Goal: Information Seeking & Learning: Learn about a topic

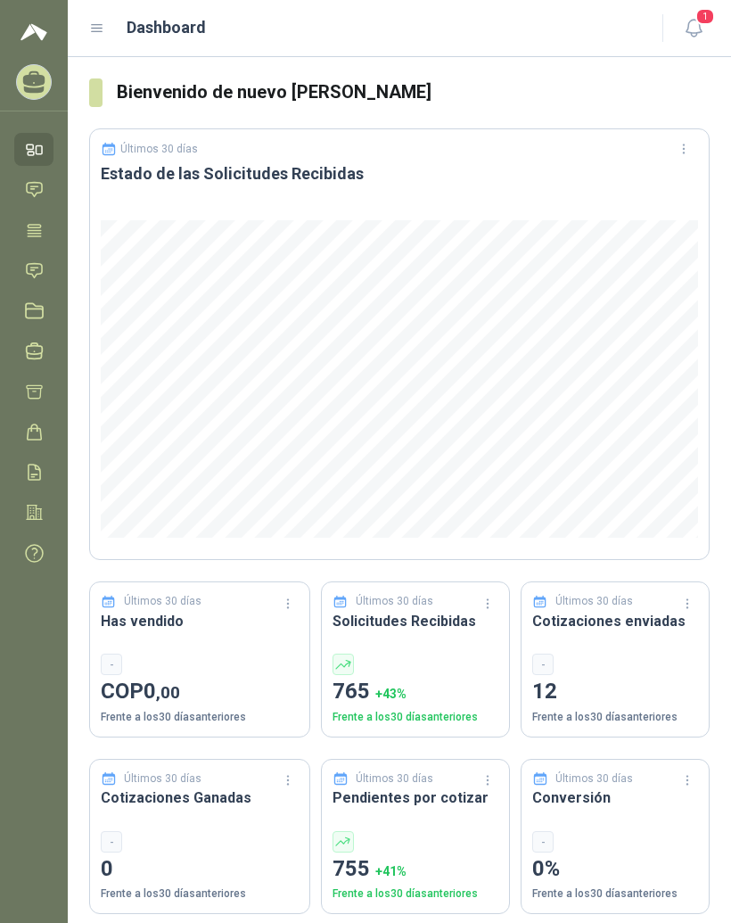
click at [103, 24] on icon at bounding box center [97, 29] width 16 height 16
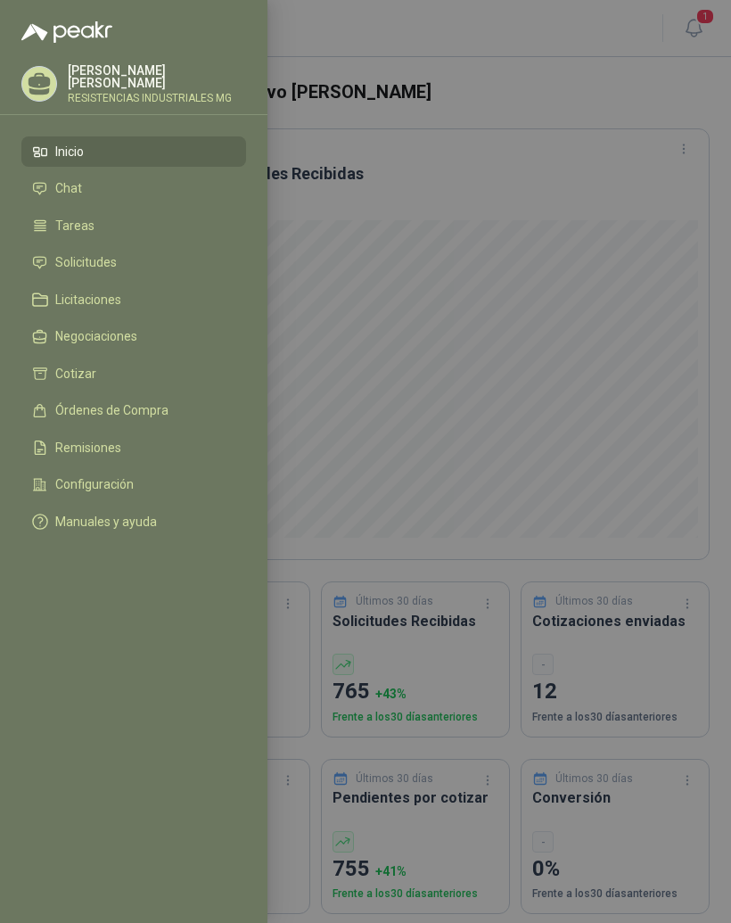
click at [130, 266] on li "Solicitudes" at bounding box center [133, 263] width 203 height 16
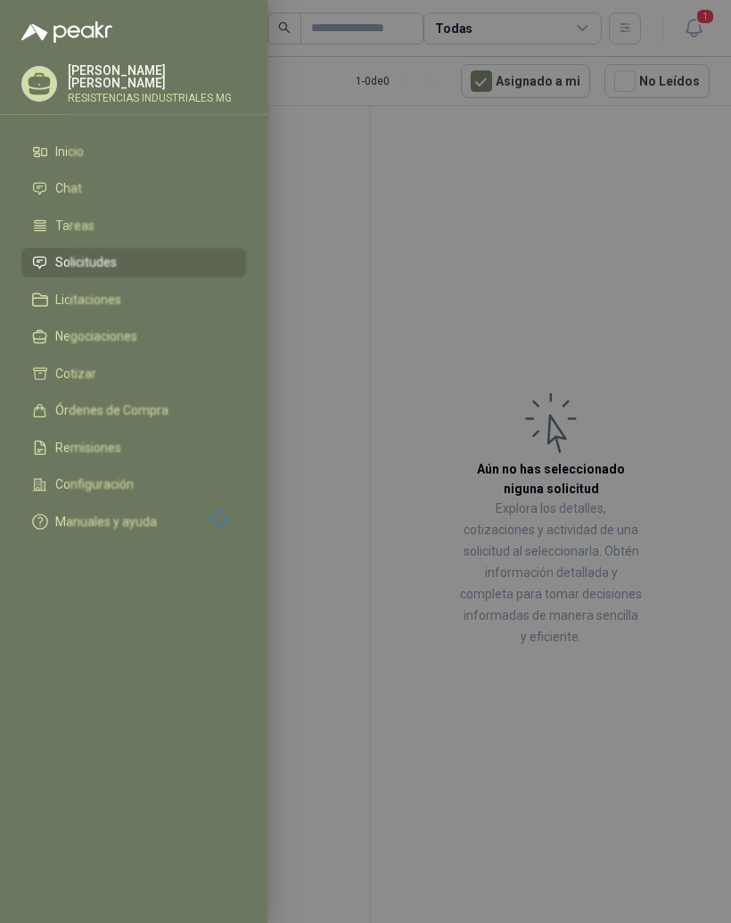
click at [609, 238] on div at bounding box center [365, 461] width 731 height 923
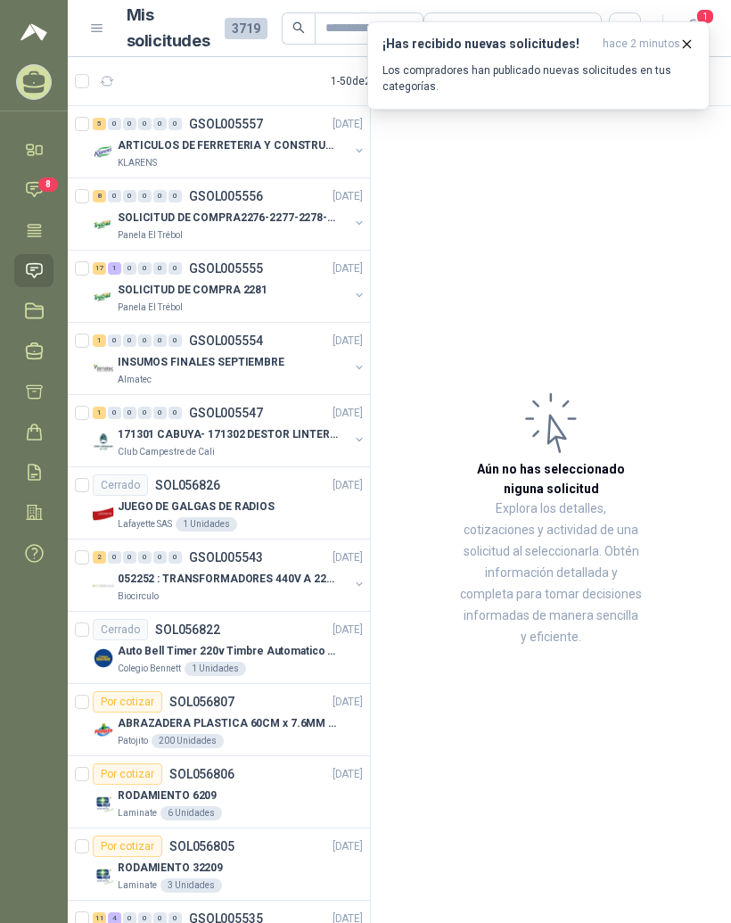
click at [108, 267] on div "1" at bounding box center [114, 268] width 13 height 12
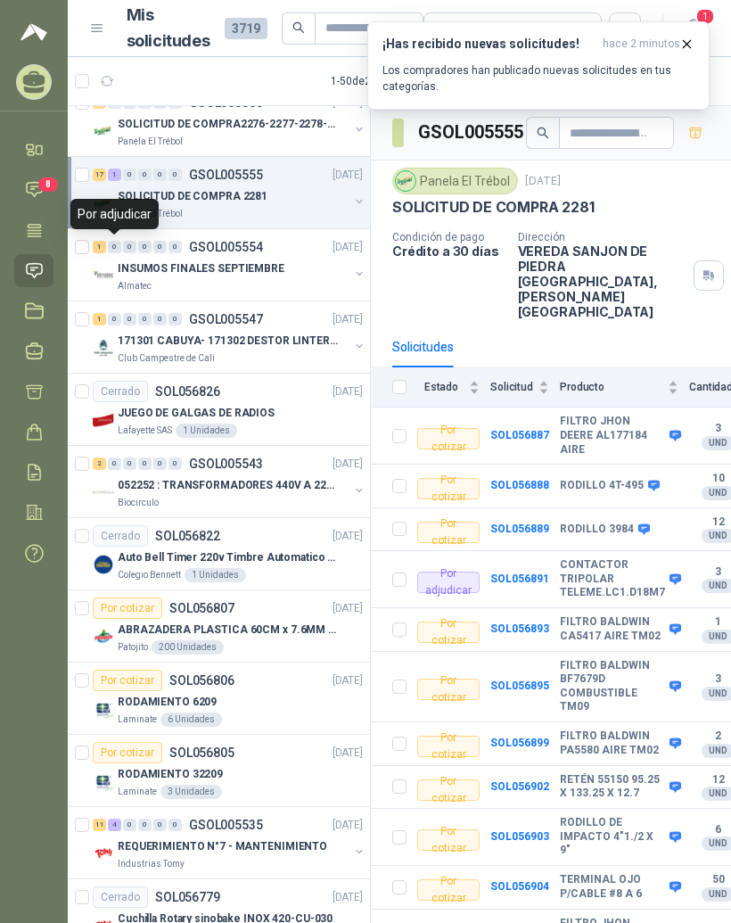
scroll to position [122, 0]
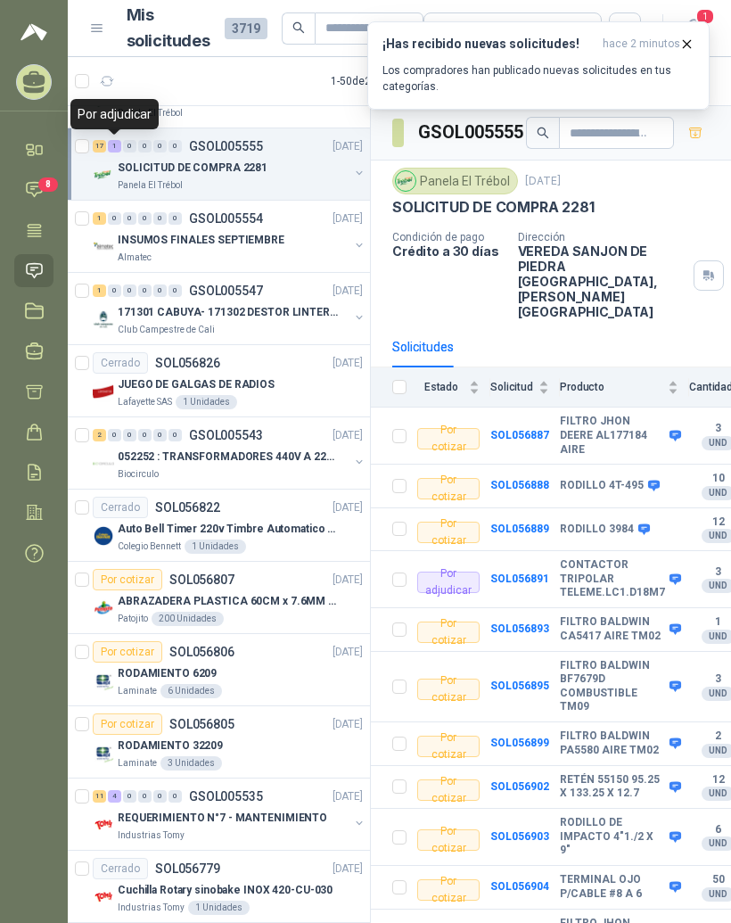
click at [294, 537] on div "Auto Bell Timer 220v Timbre Automatico Para Colegios, Indust" at bounding box center [240, 528] width 245 height 21
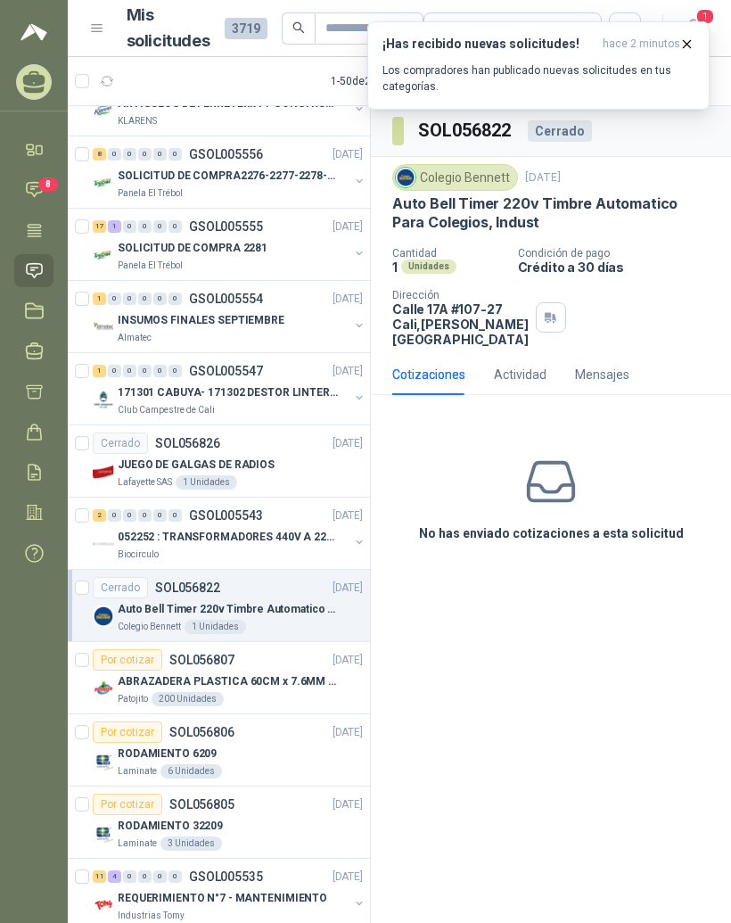
scroll to position [42, 0]
click at [251, 671] on div "ABRAZADERA PLASTICA 60CM x 7.6MM ANCHA" at bounding box center [240, 680] width 245 height 21
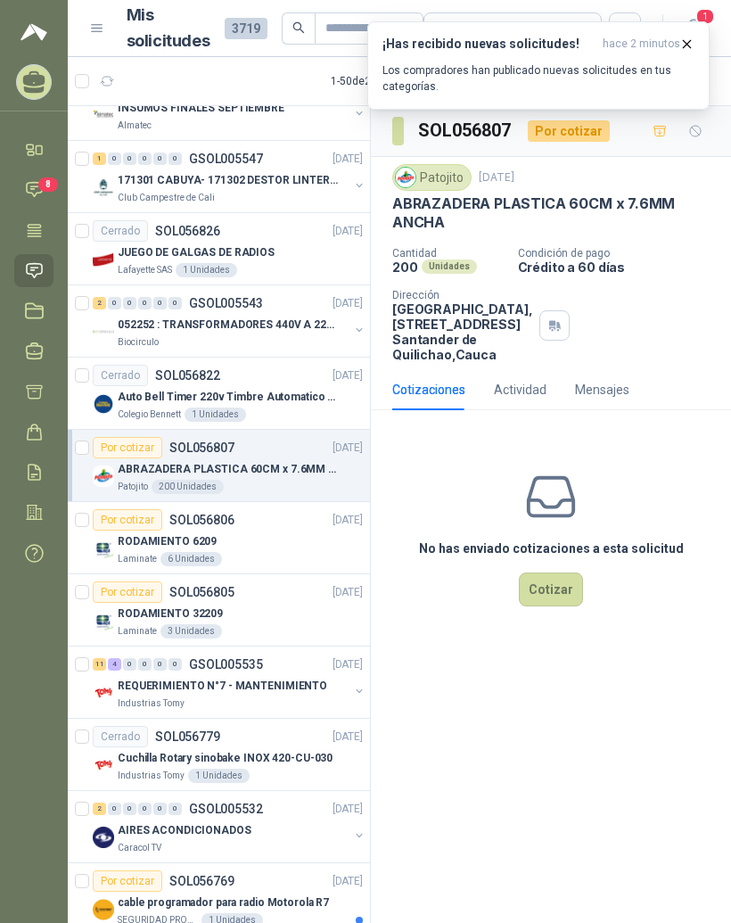
scroll to position [256, 0]
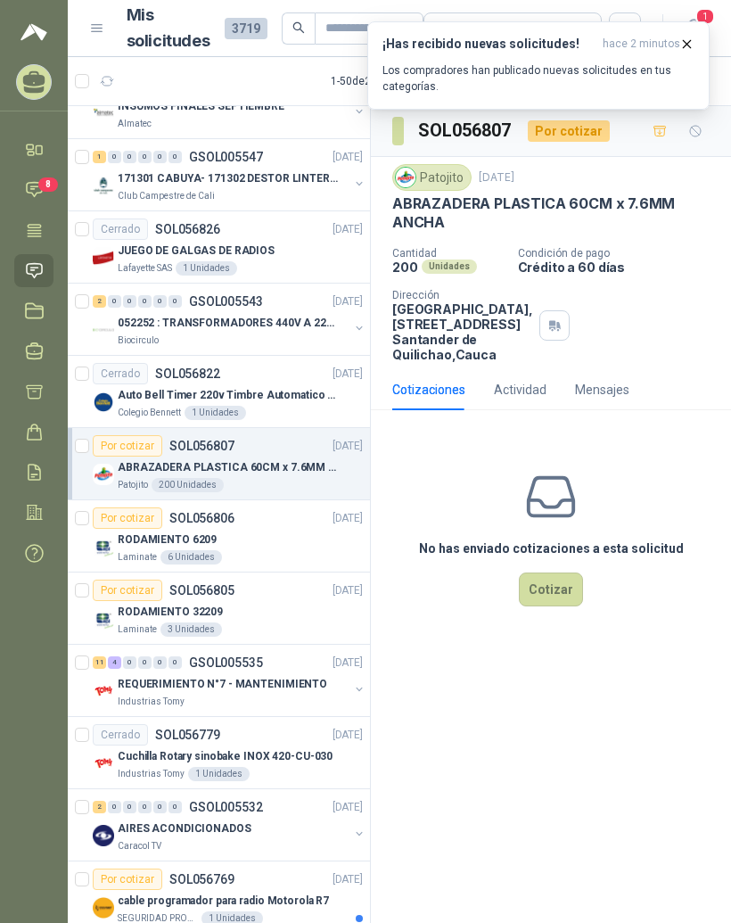
click at [302, 538] on div "RODAMIENTO 6209" at bounding box center [240, 539] width 245 height 21
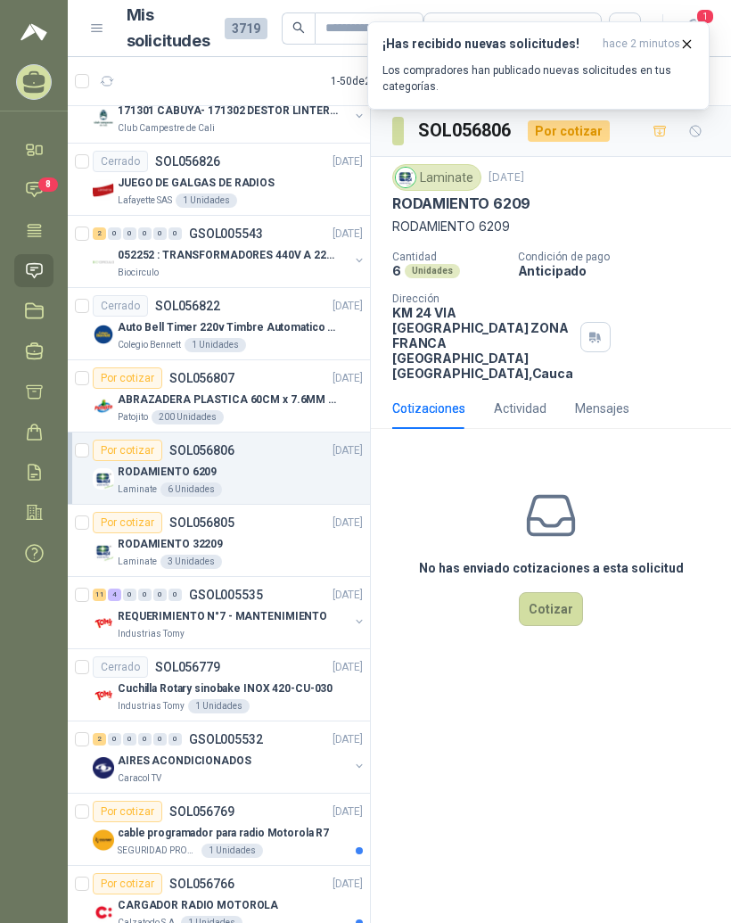
scroll to position [344, 0]
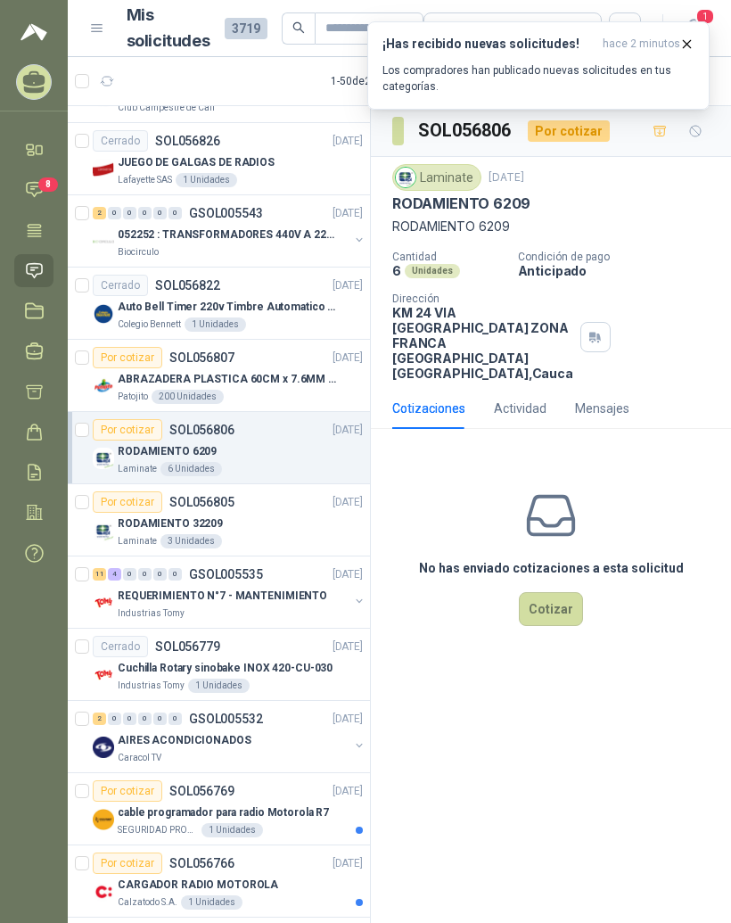
click at [293, 521] on div "RODAMIENTO 32209" at bounding box center [240, 523] width 245 height 21
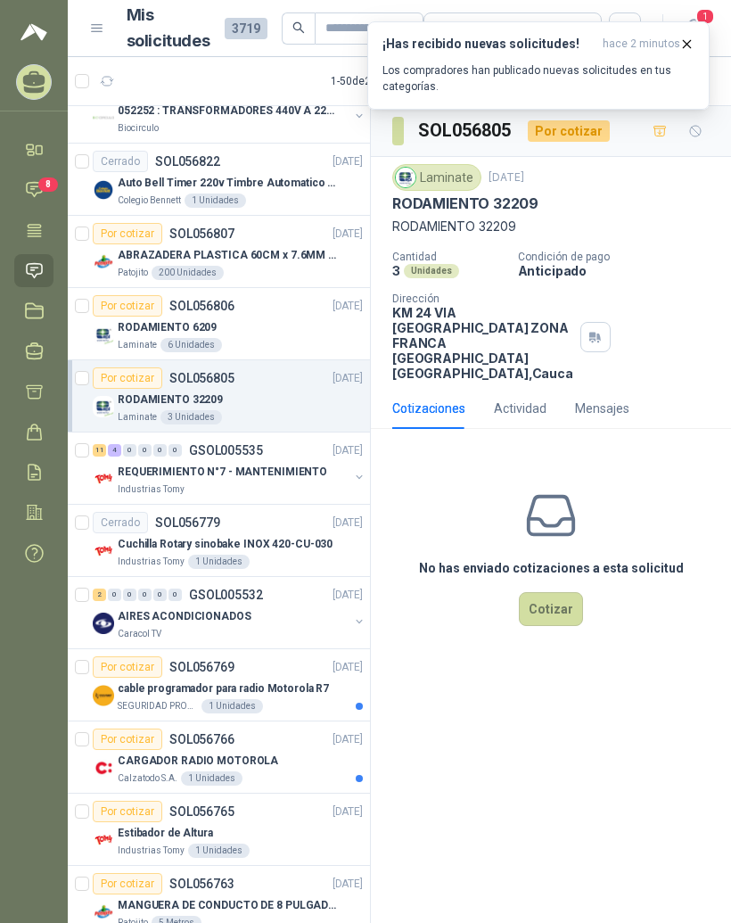
scroll to position [467, 0]
click at [292, 483] on div "Industrias Tomy" at bounding box center [233, 490] width 231 height 14
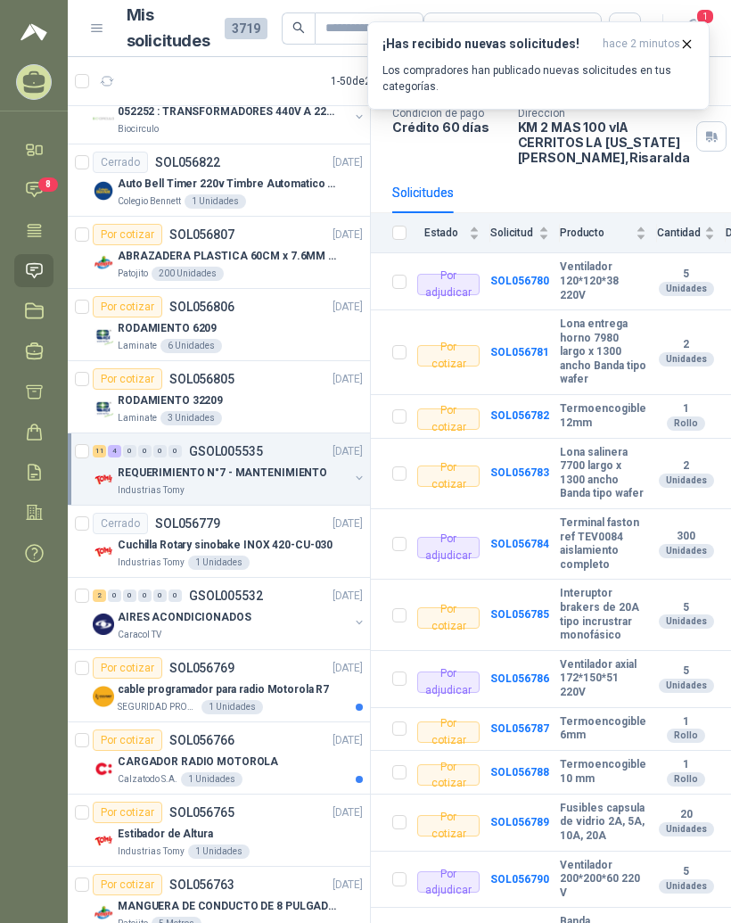
scroll to position [123, 0]
click at [536, 288] on b "SOL056780" at bounding box center [519, 281] width 59 height 12
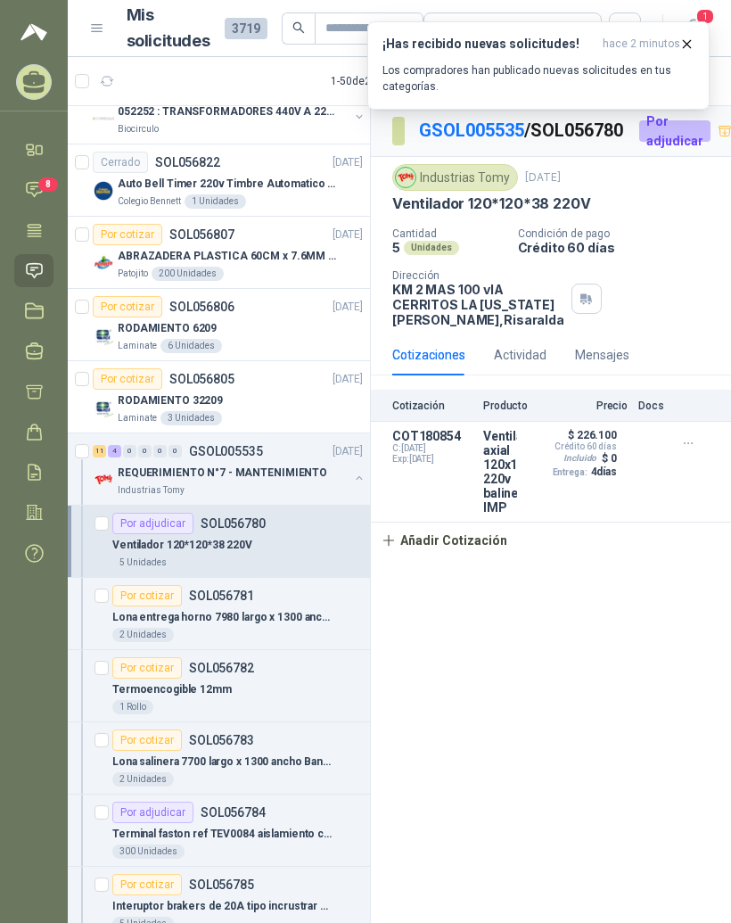
click at [693, 451] on icon "button" at bounding box center [688, 443] width 15 height 15
click at [654, 677] on div "GSOL005535 / SOL056780 Por adjudicar Industrias Tomy [DATE] Ventilador 120*120*…" at bounding box center [551, 517] width 360 height 823
click at [461, 454] on span "C: [DATE]" at bounding box center [432, 448] width 80 height 11
click at [695, 457] on button "button" at bounding box center [688, 443] width 29 height 29
click at [673, 722] on div "GSOL005535 / SOL056780 Por adjudicar Industrias Tomy [DATE] Ventilador 120*120*…" at bounding box center [551, 517] width 360 height 823
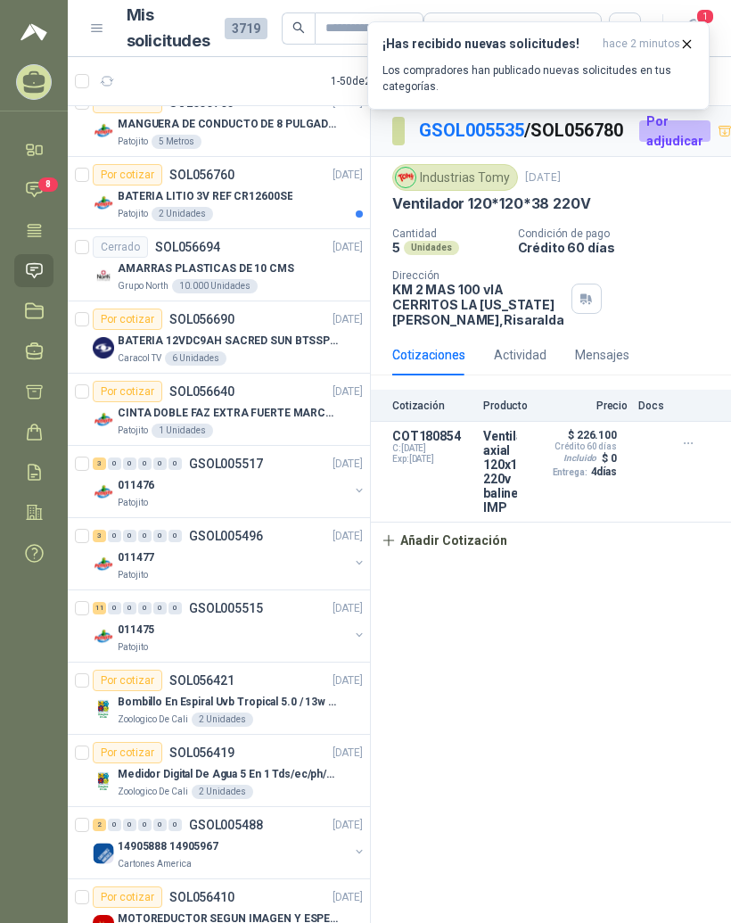
scroll to position [2349, 0]
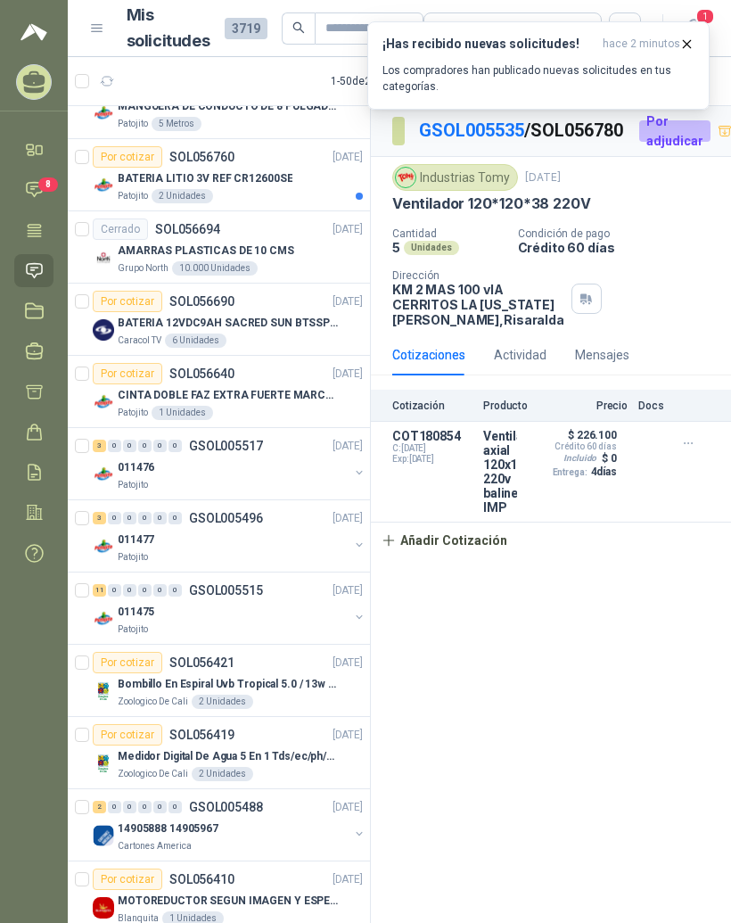
click at [302, 449] on div "3 0 0 0 0 0 GSOL005517 [DATE]" at bounding box center [230, 445] width 274 height 21
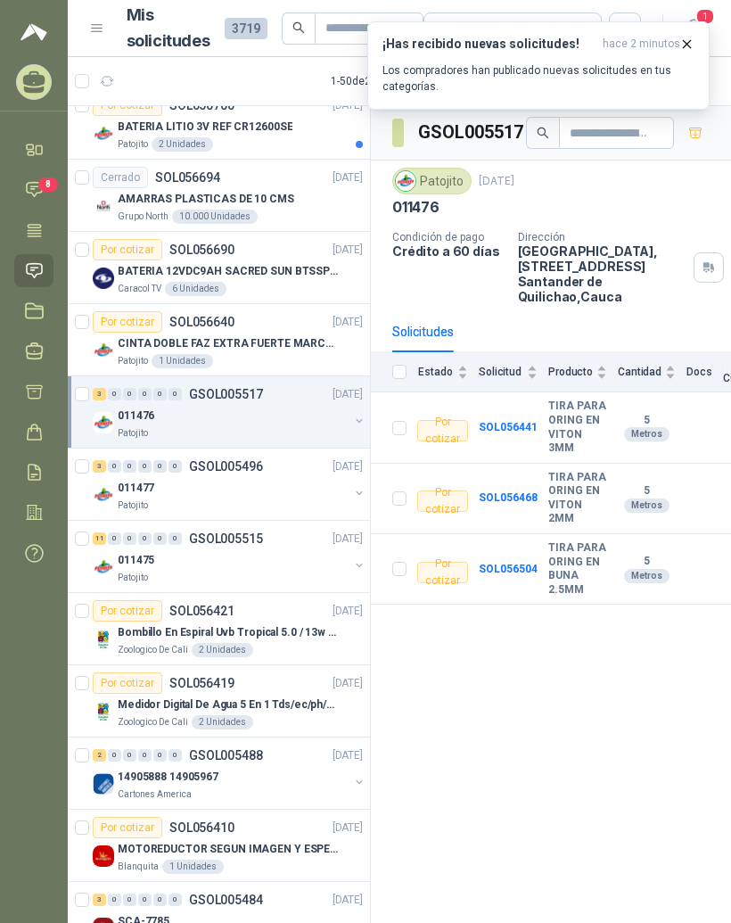
scroll to position [2411, 0]
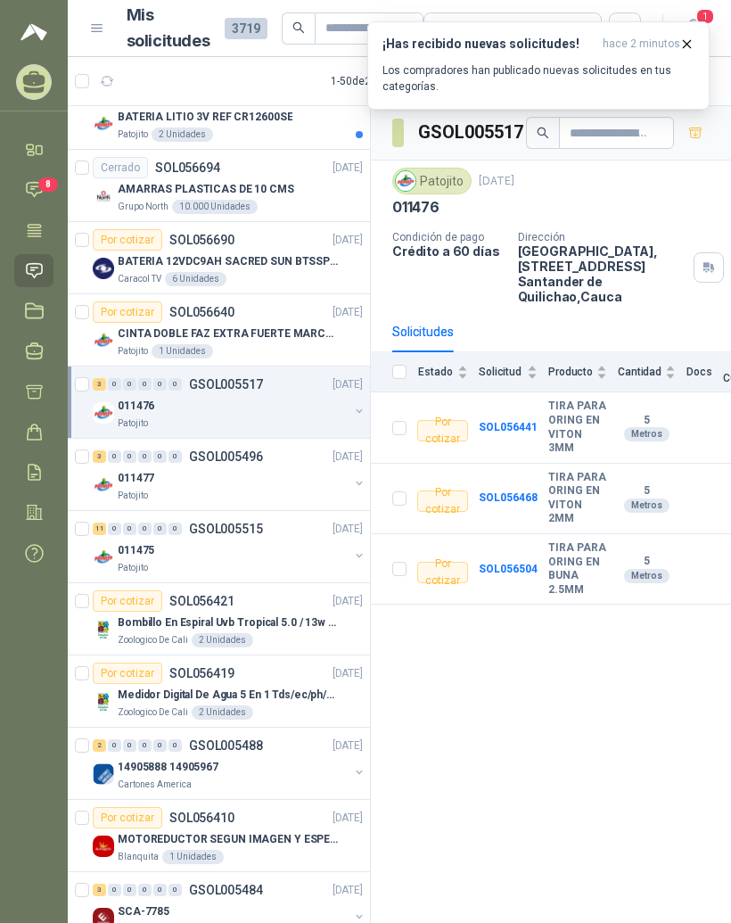
click at [289, 627] on p "Bombillo En Espiral Uvb Tropical 5.0 / 13w Reptiles (ectotermos)" at bounding box center [229, 622] width 222 height 17
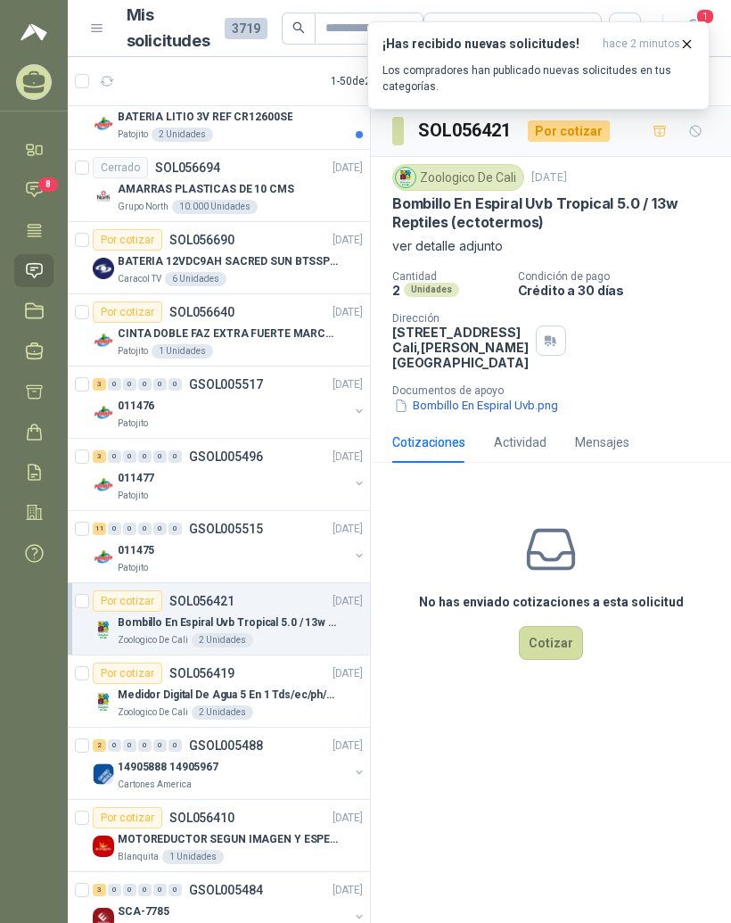
click at [273, 686] on p "Medidor Digital De Agua 5 En 1 Tds/ec/ph/salinidad/temperatu" at bounding box center [229, 694] width 222 height 17
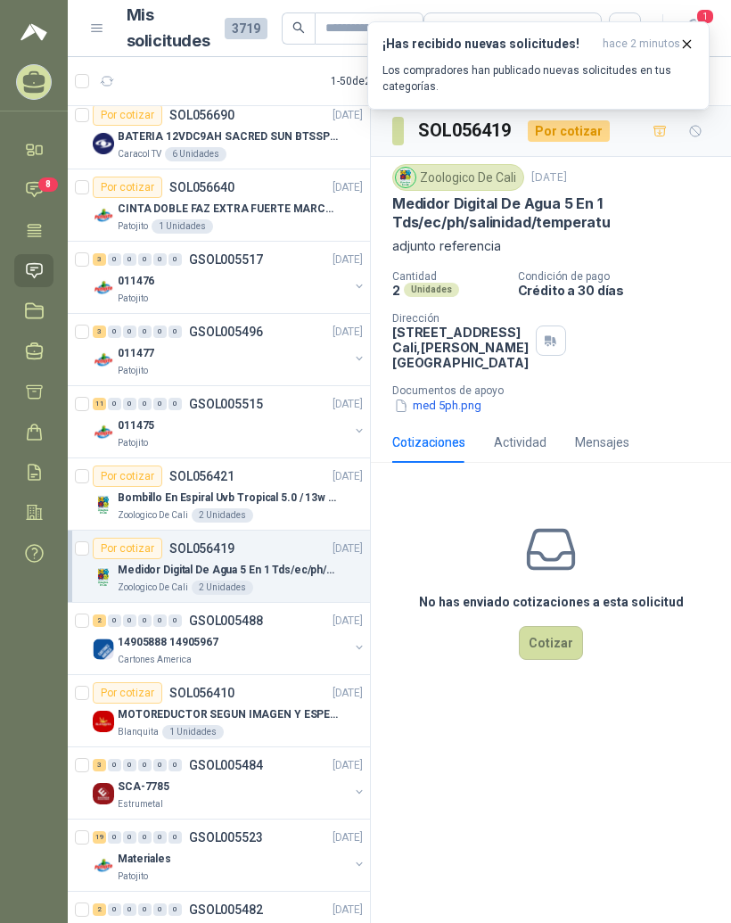
scroll to position [2540, 0]
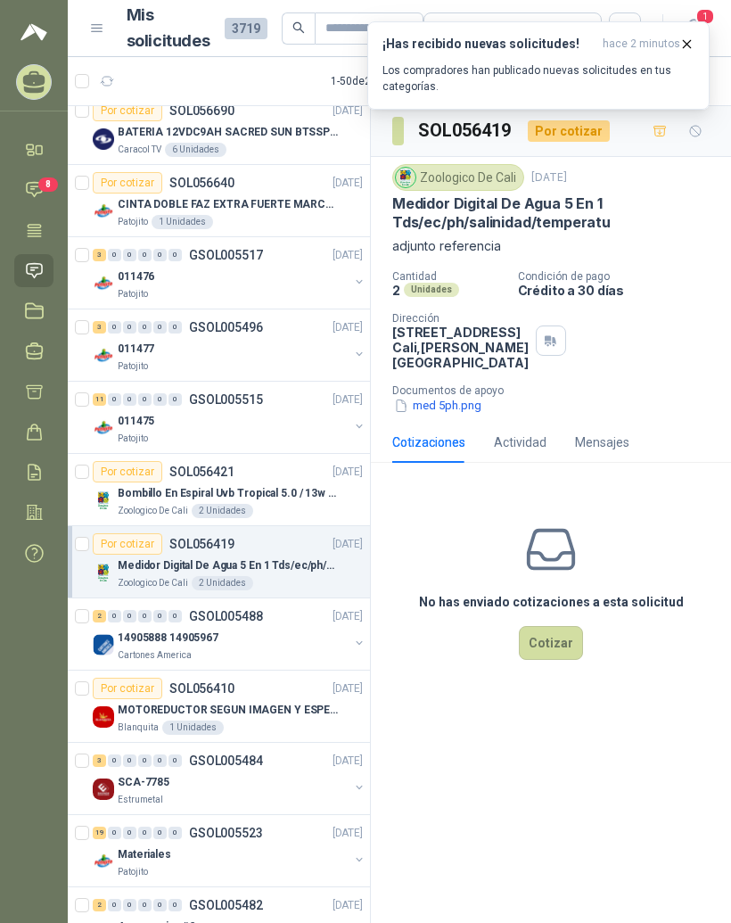
click at [299, 644] on div "14905888 14905967" at bounding box center [233, 637] width 231 height 21
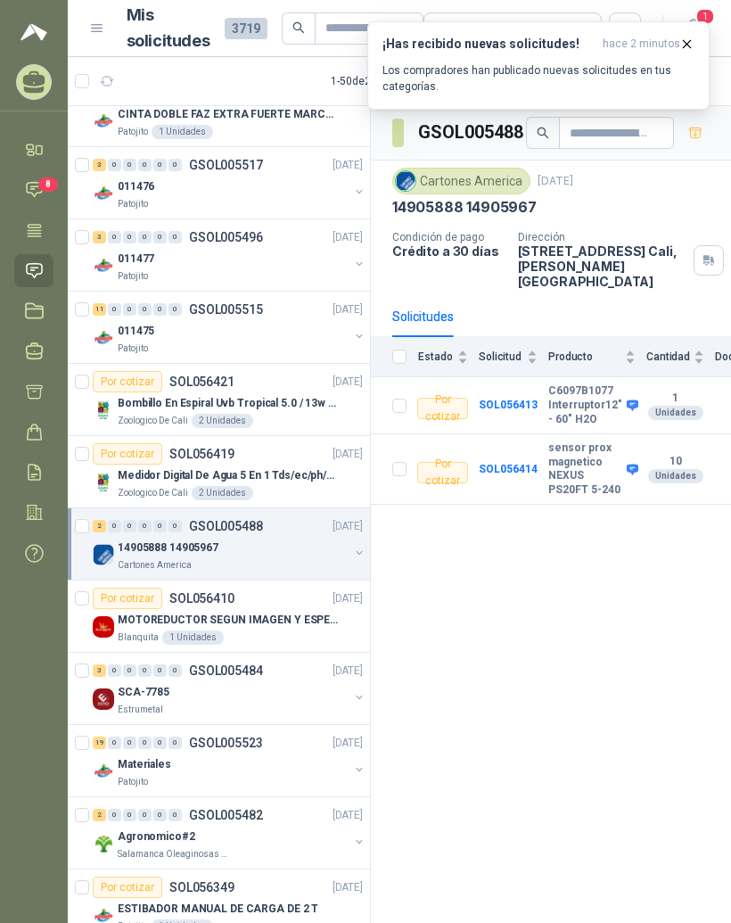
scroll to position [2633, 0]
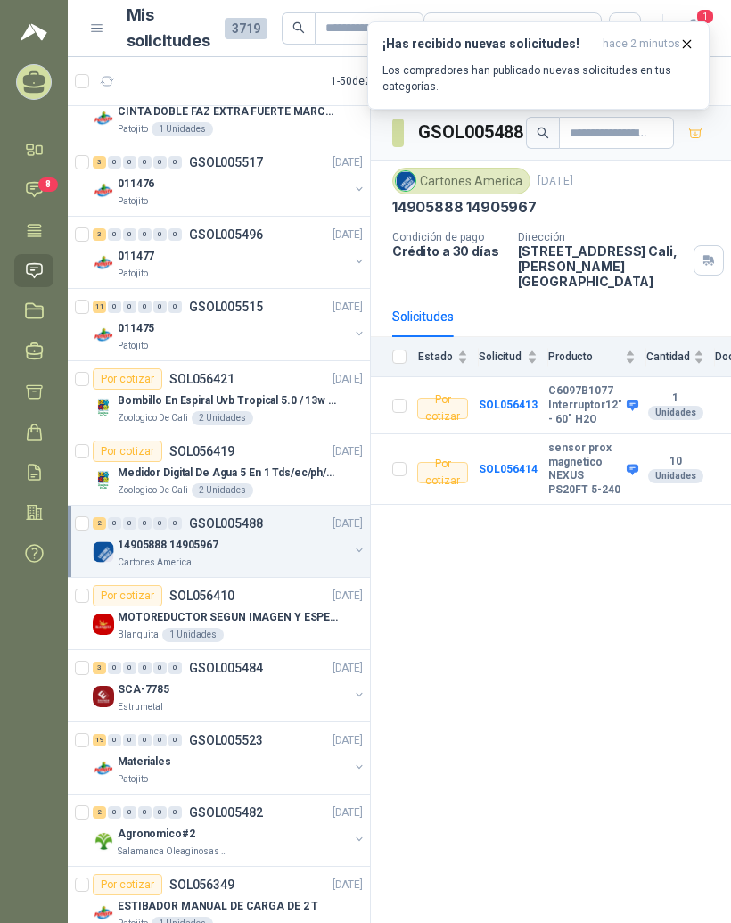
click at [299, 610] on p "MOTOREDUCTOR SEGUN IMAGEN Y ESPECIFICACIONES ADJUNTAS" at bounding box center [229, 617] width 222 height 17
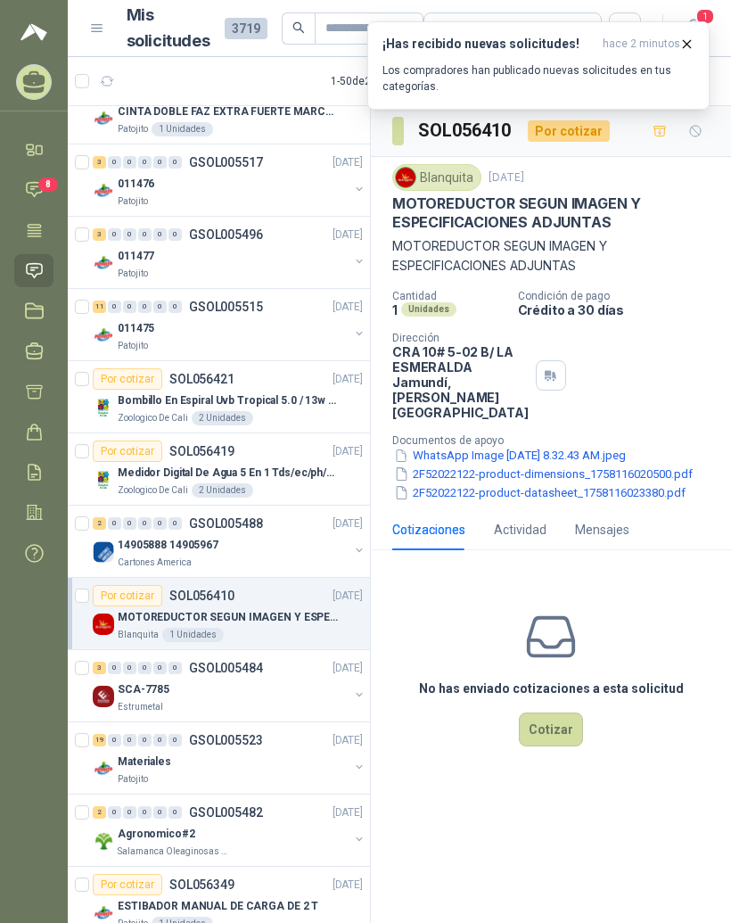
scroll to position [2692, 0]
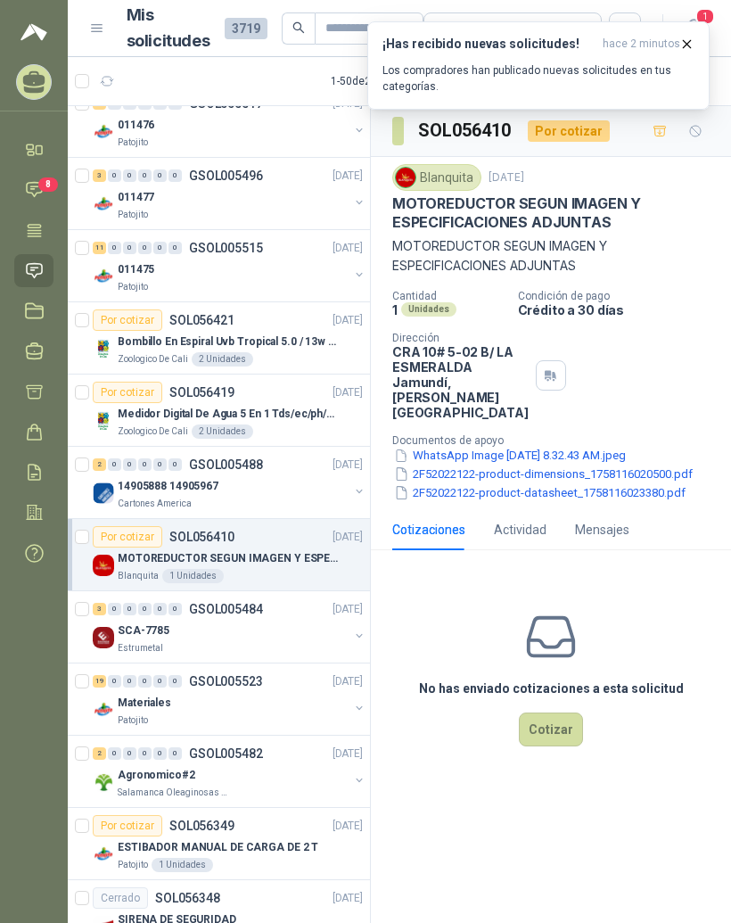
click at [302, 640] on div "SCA-7785" at bounding box center [233, 629] width 231 height 21
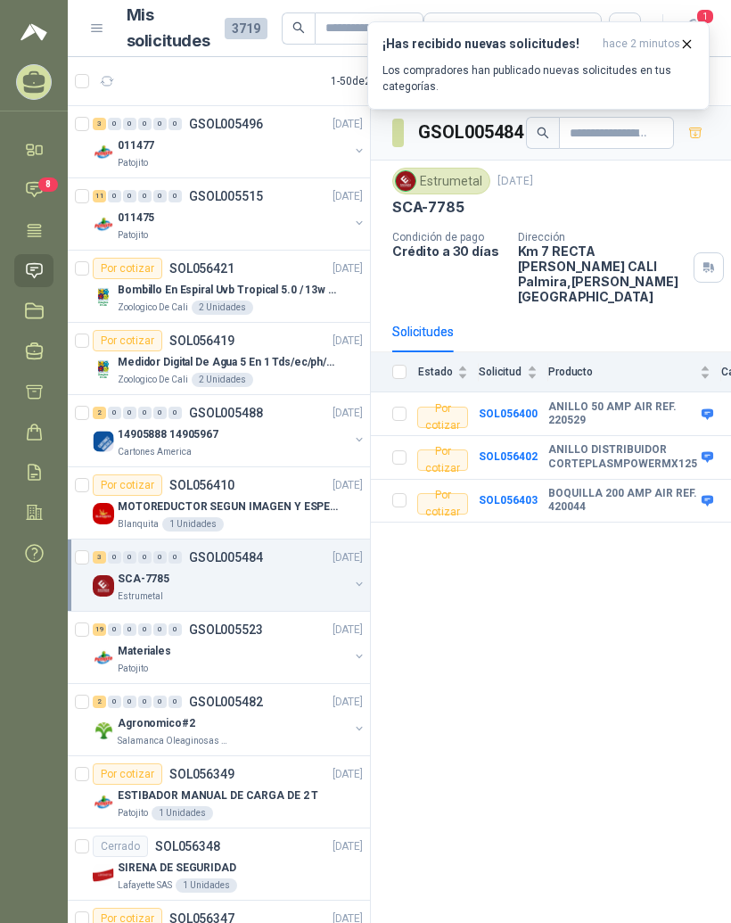
scroll to position [2753, 0]
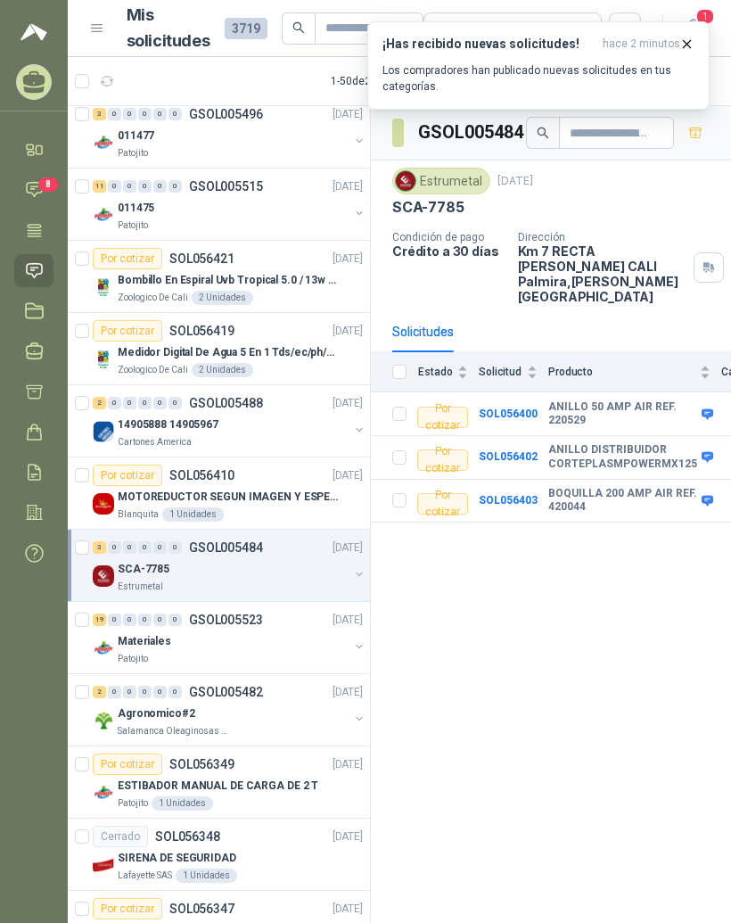
click at [288, 624] on div "19 0 0 0 0 0 GSOL005523 [DATE]" at bounding box center [230, 619] width 274 height 21
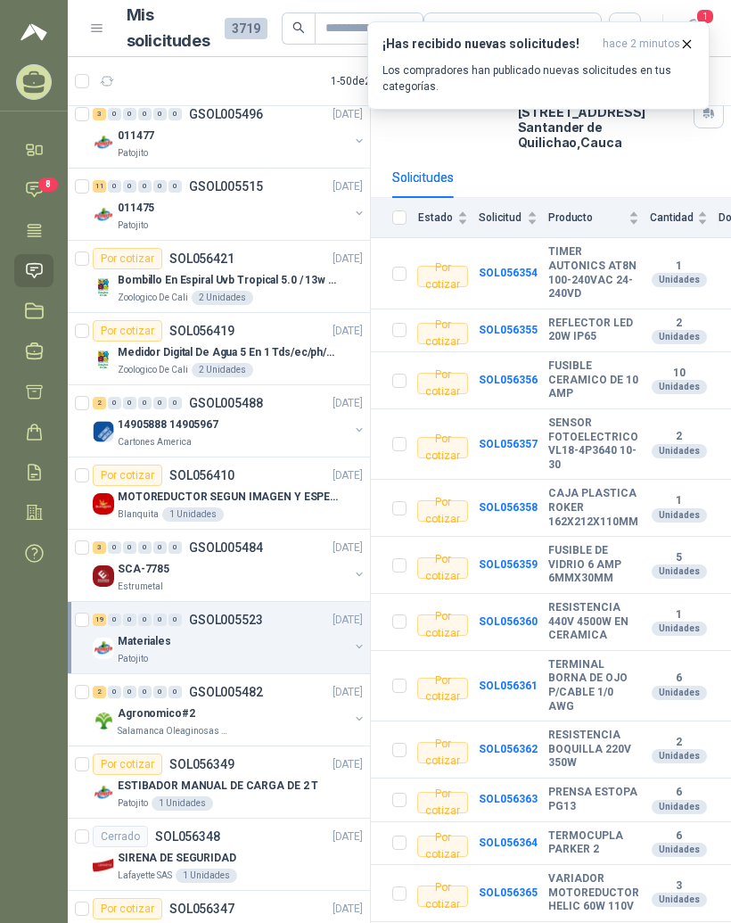
scroll to position [155, 0]
click at [594, 628] on b "RESISTENCIA 440V 4500W EN CERAMICA" at bounding box center [593, 621] width 91 height 42
click at [581, 611] on b "RESISTENCIA 440V 4500W EN CERAMICA" at bounding box center [593, 621] width 91 height 42
click at [525, 614] on b "SOL056360" at bounding box center [508, 620] width 59 height 12
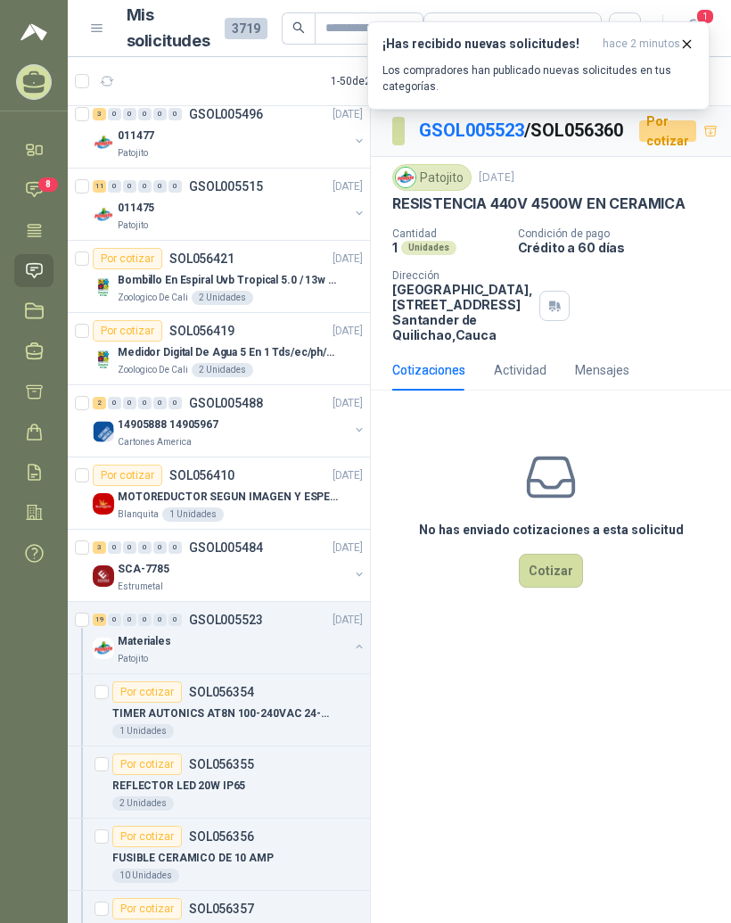
click at [500, 134] on link "GSOL005523" at bounding box center [471, 129] width 105 height 21
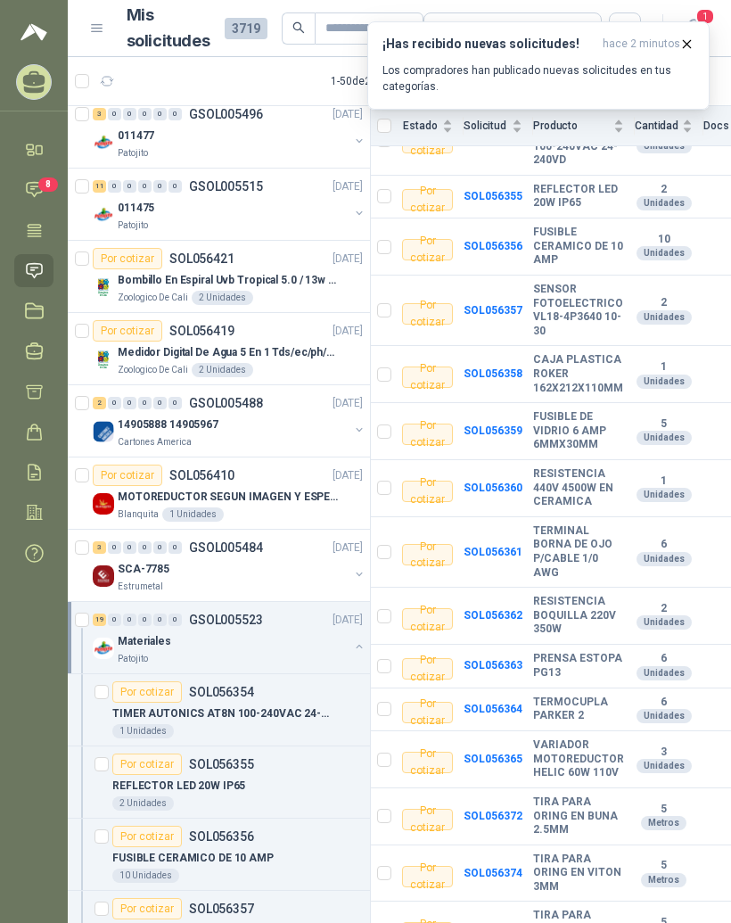
scroll to position [291, 15]
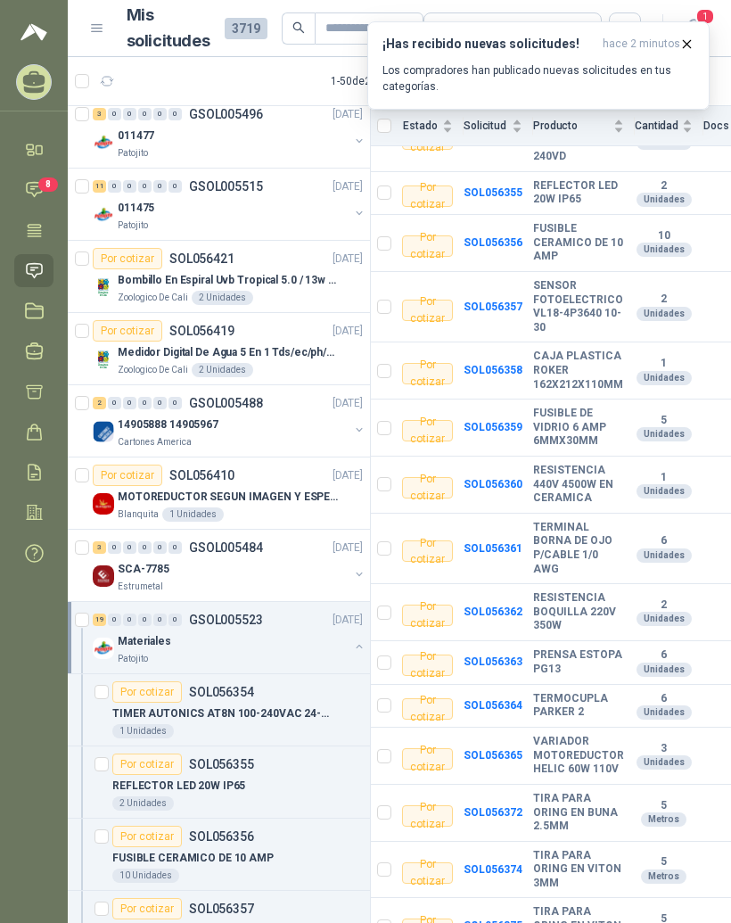
click at [41, 191] on span "8" at bounding box center [48, 184] width 20 height 14
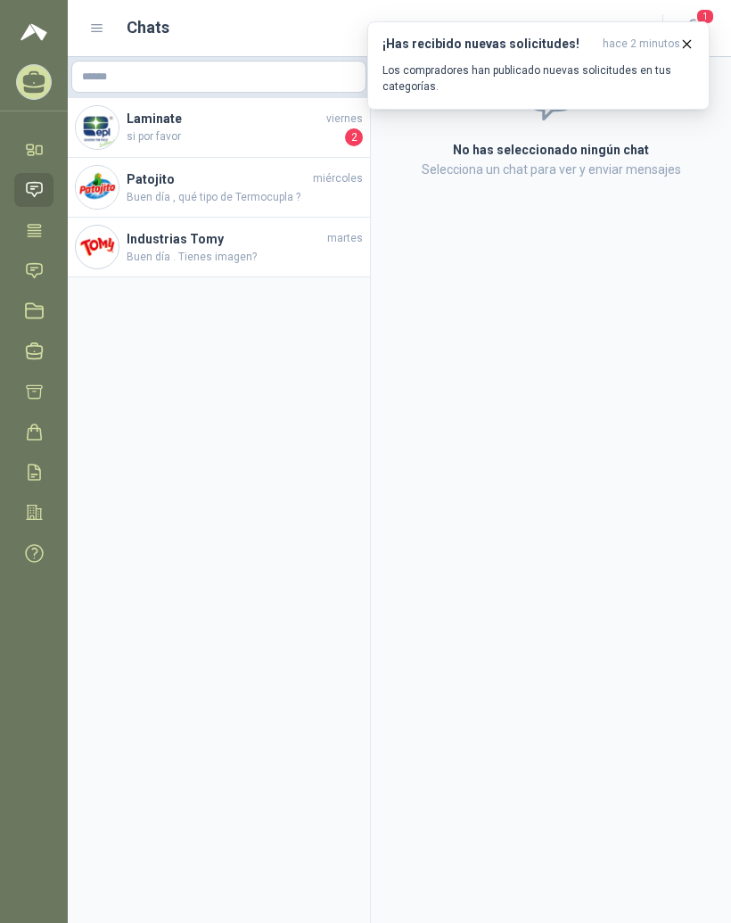
click at [250, 133] on span "si por favor" at bounding box center [234, 137] width 215 height 18
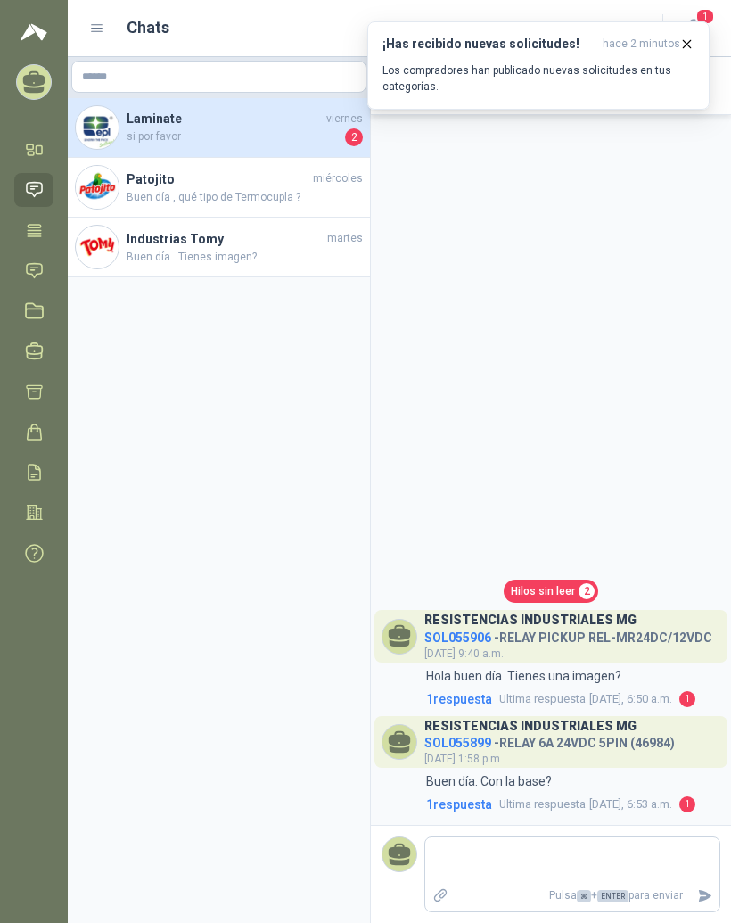
scroll to position [22, 0]
click at [655, 628] on h4 "SOL055906 - RELAY PICKUP REL-MR24DC/12VDC" at bounding box center [568, 634] width 288 height 17
click at [614, 748] on h4 "SOL055899 - RELAY 6A 24VDC 5PIN (46984)" at bounding box center [549, 739] width 250 height 17
click at [466, 707] on span "1 respuesta" at bounding box center [459, 699] width 66 height 20
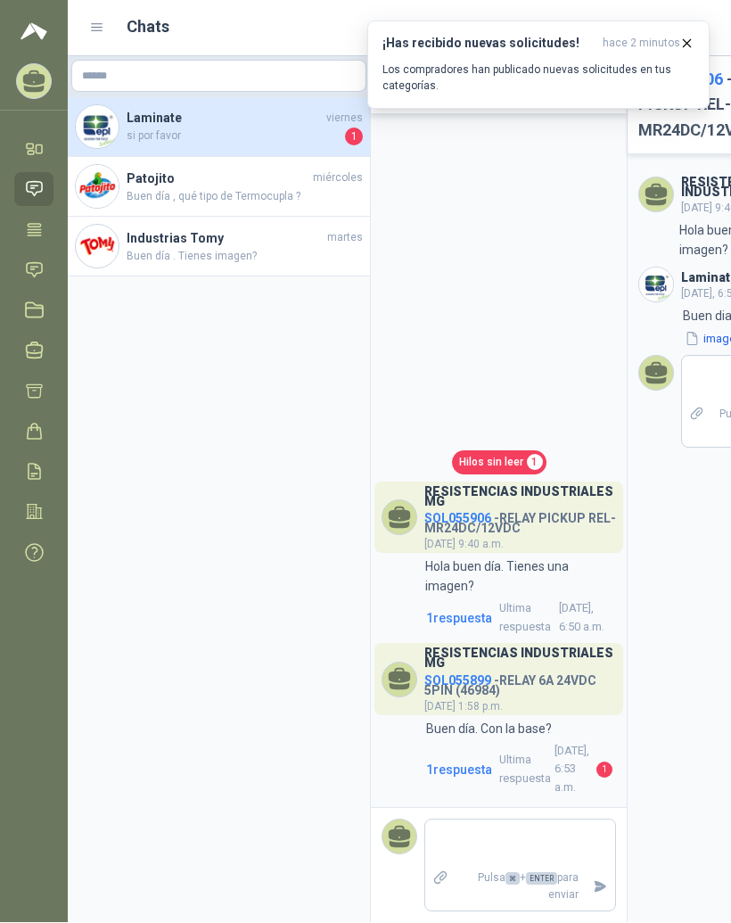
scroll to position [6, 0]
click at [0, 0] on span "9:40" at bounding box center [0, 0] width 0 height 0
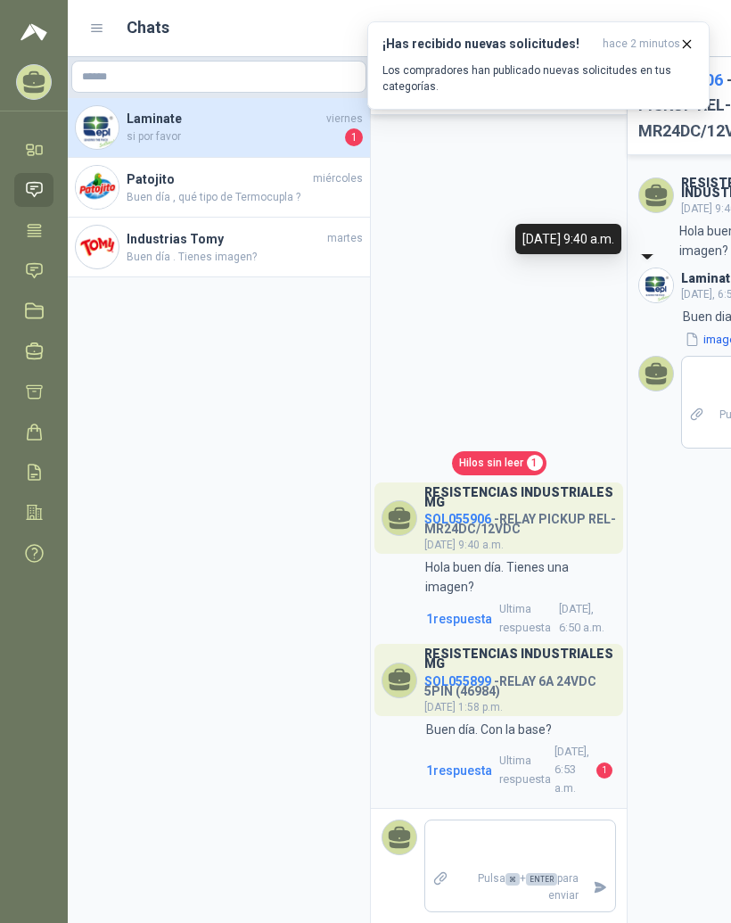
click at [682, 447] on label "Adjuntar archivos" at bounding box center [697, 423] width 30 height 48
click at [0, 0] on input "file" at bounding box center [0, 0] width 0 height 0
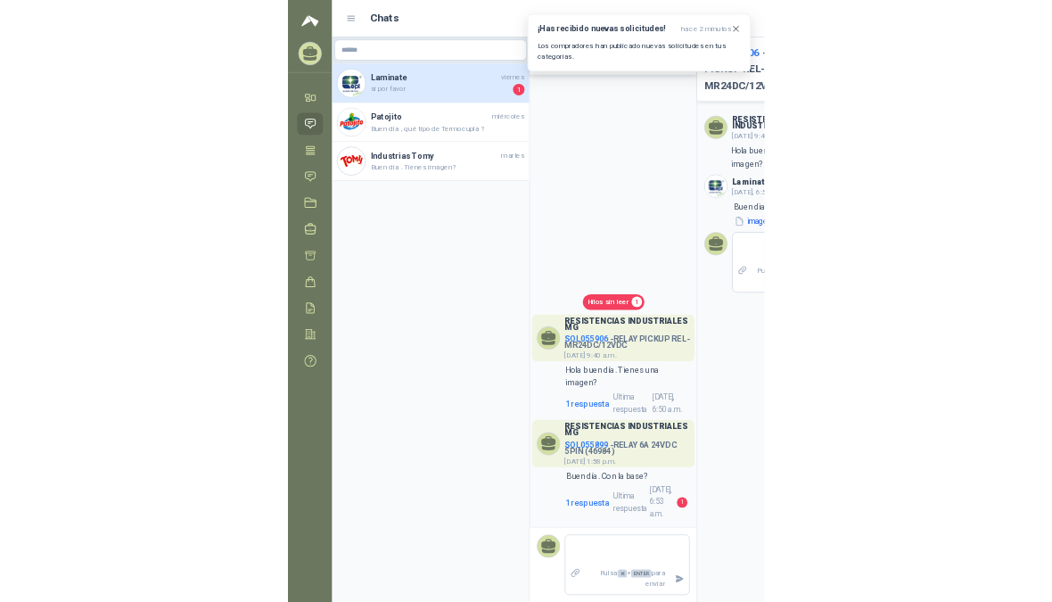
scroll to position [0, 0]
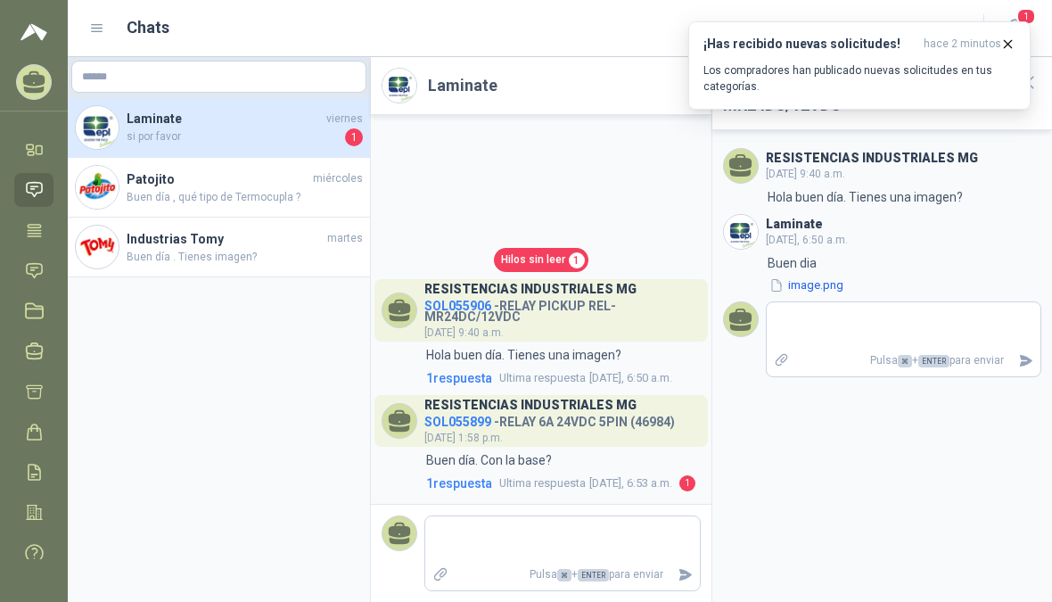
click at [730, 286] on button "image.png" at bounding box center [806, 285] width 78 height 19
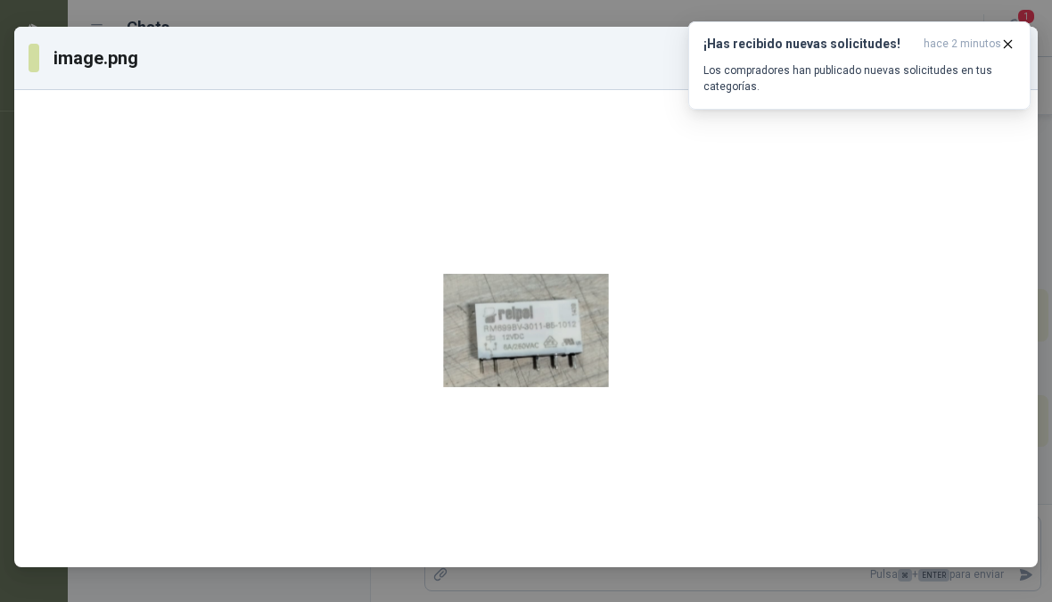
scroll to position [7, 0]
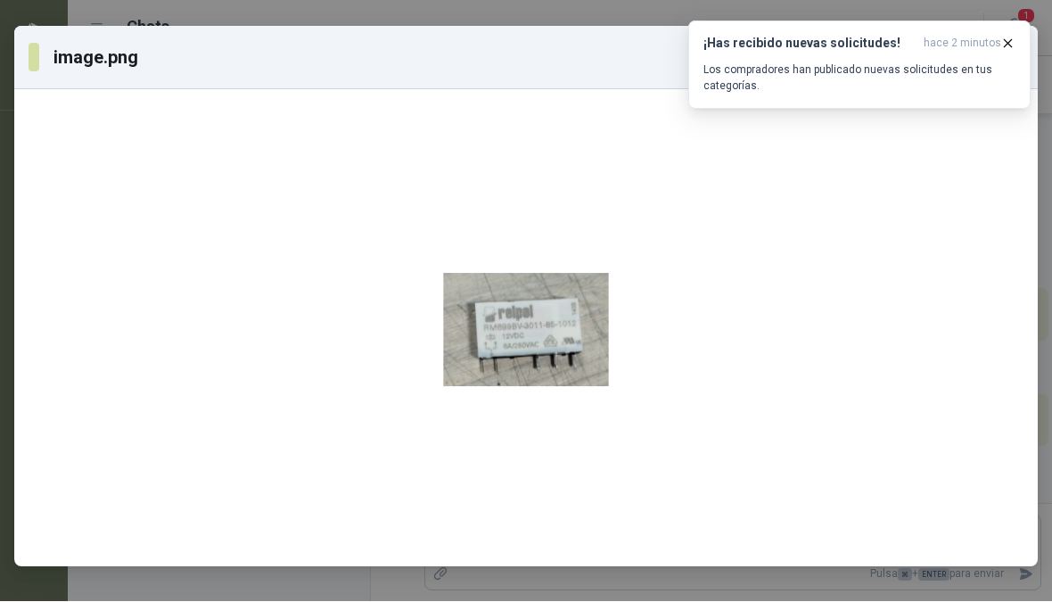
click at [730, 45] on icon "button" at bounding box center [1007, 44] width 15 height 15
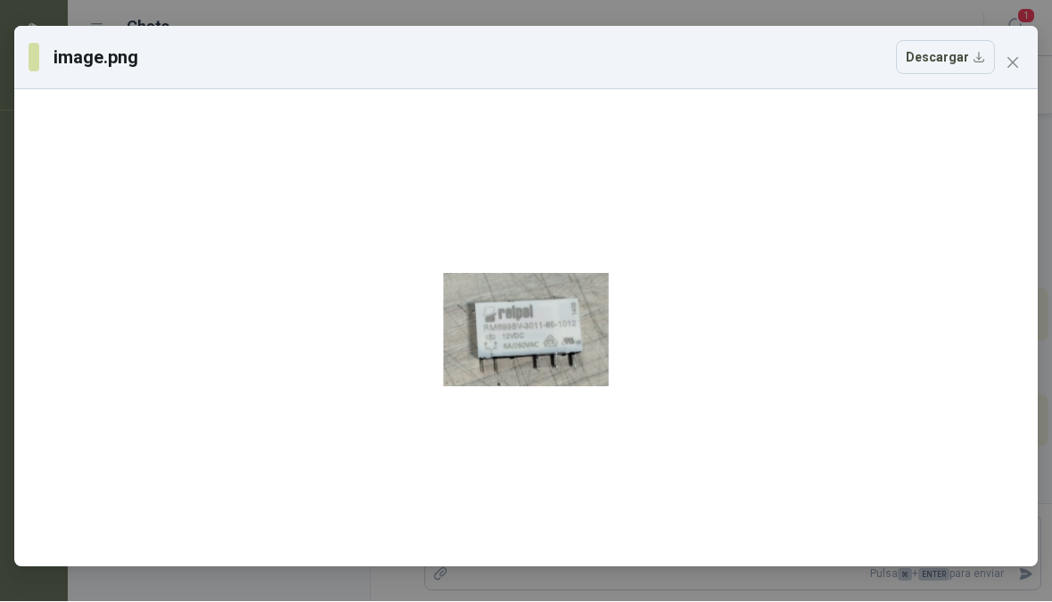
click at [730, 62] on icon "close" at bounding box center [1012, 63] width 14 height 14
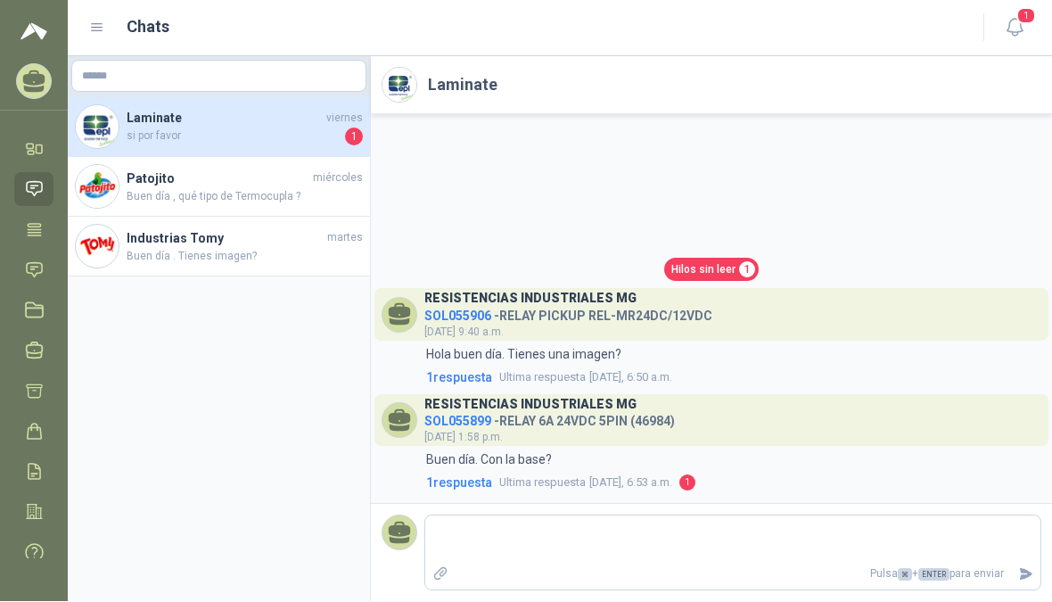
click at [488, 470] on p "Buen día. Con la base?" at bounding box center [489, 460] width 126 height 20
click at [479, 493] on span "1 respuesta" at bounding box center [459, 483] width 66 height 20
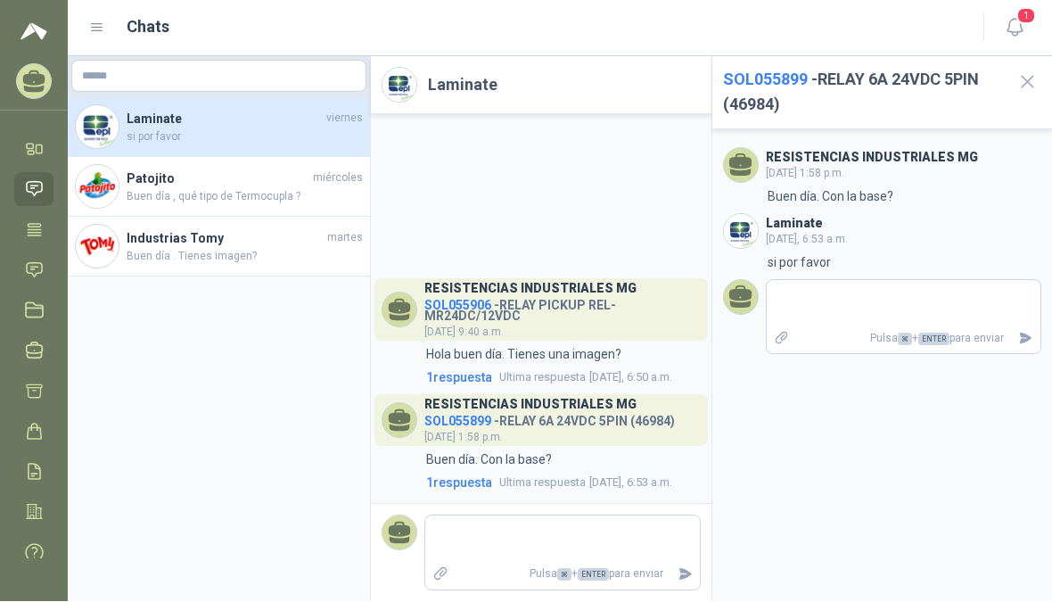
click at [730, 153] on h3 "RESISTENCIAS INDUSTRIALES MG" at bounding box center [872, 158] width 212 height 10
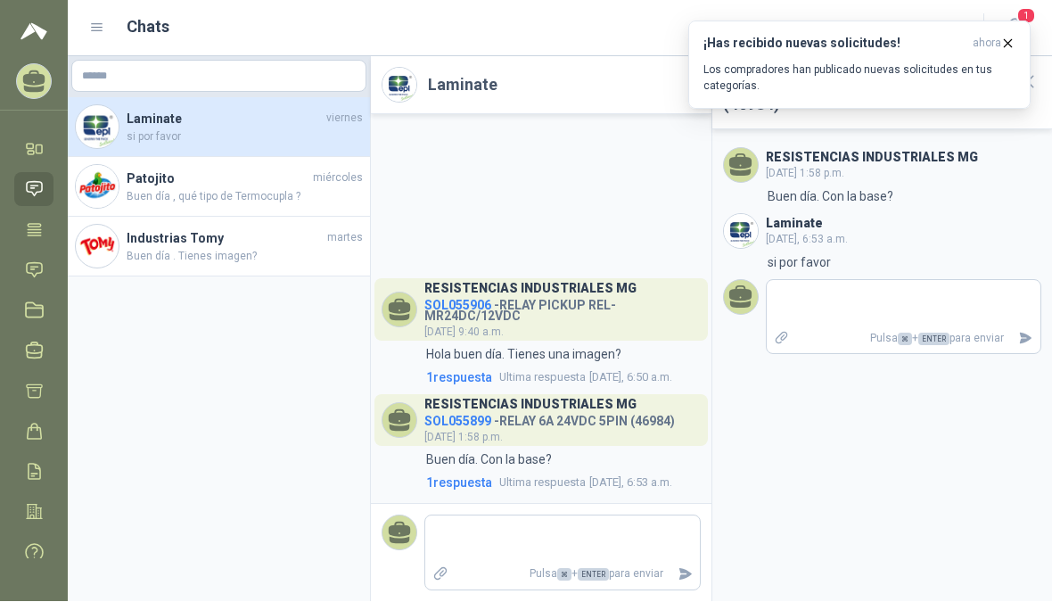
click at [643, 410] on div "RESISTENCIAS INDUSTRIALES MG" at bounding box center [549, 402] width 250 height 15
click at [535, 470] on p "Buen día. Con la base?" at bounding box center [489, 460] width 126 height 20
click at [595, 321] on h4 "SOL055906 - RELAY PICKUP REL-MR24DC/12VDC" at bounding box center [562, 307] width 276 height 27
click at [603, 294] on h3 "RESISTENCIAS INDUSTRIALES MG" at bounding box center [530, 289] width 212 height 10
click at [616, 341] on div "RESISTENCIAS INDUSTRIALES MG SOL055906 - RELAY PICKUP REL-MR24DC/12VDC [DATE] …" at bounding box center [562, 310] width 276 height 62
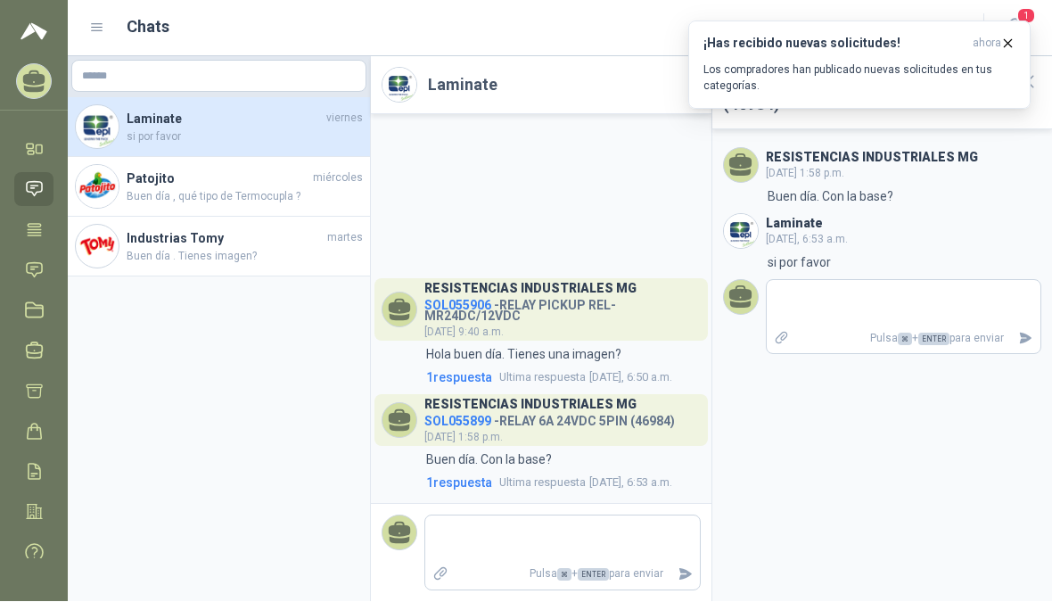
click at [504, 339] on span "[DATE] 9:40 a.m." at bounding box center [463, 332] width 79 height 12
click at [571, 282] on div "RESISTENCIAS INDUSTRIALES MG SOL055906 - RELAY PICKUP REL-MR24DC/12VDC [DATE] …" at bounding box center [541, 309] width 340 height 389
click at [467, 313] on span "SOL055906" at bounding box center [457, 306] width 67 height 14
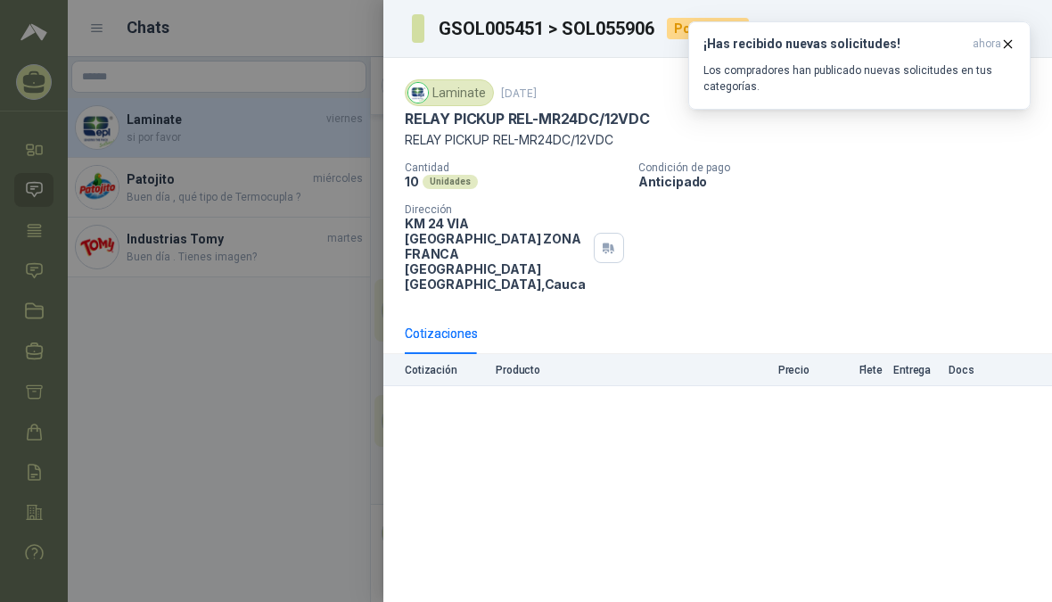
click at [730, 45] on icon "button" at bounding box center [1007, 44] width 15 height 15
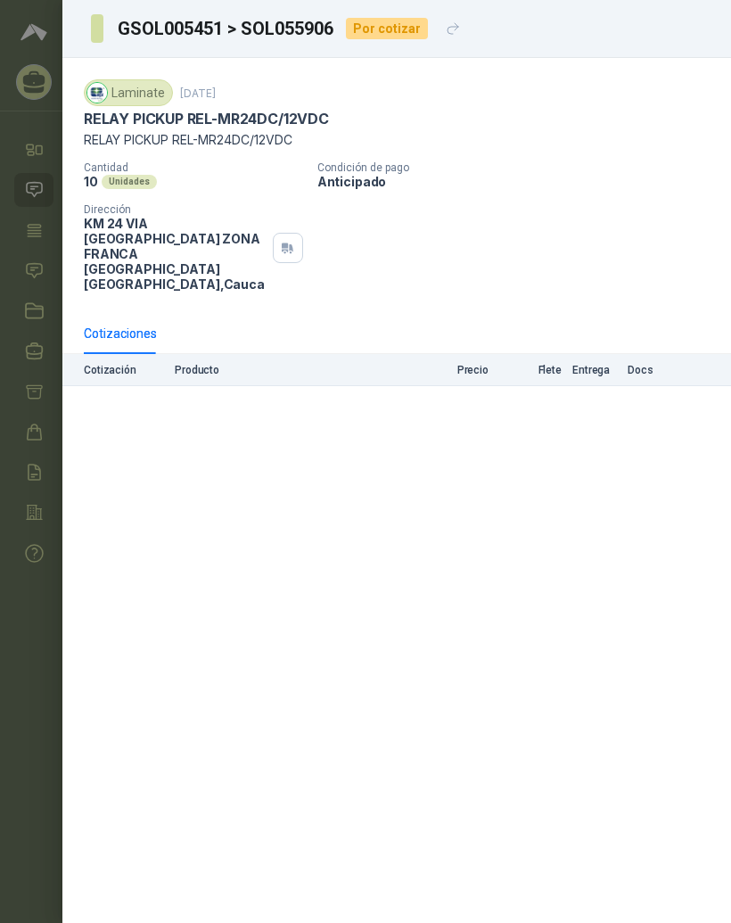
click at [29, 187] on div at bounding box center [365, 461] width 731 height 923
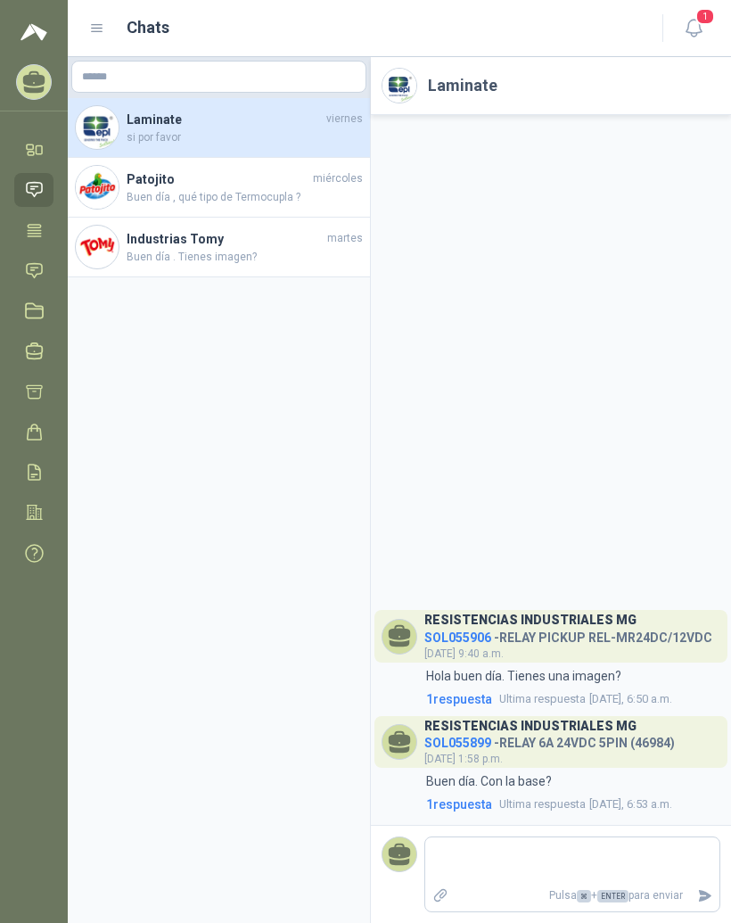
click at [316, 187] on header "Patojito [DATE]" at bounding box center [245, 179] width 236 height 20
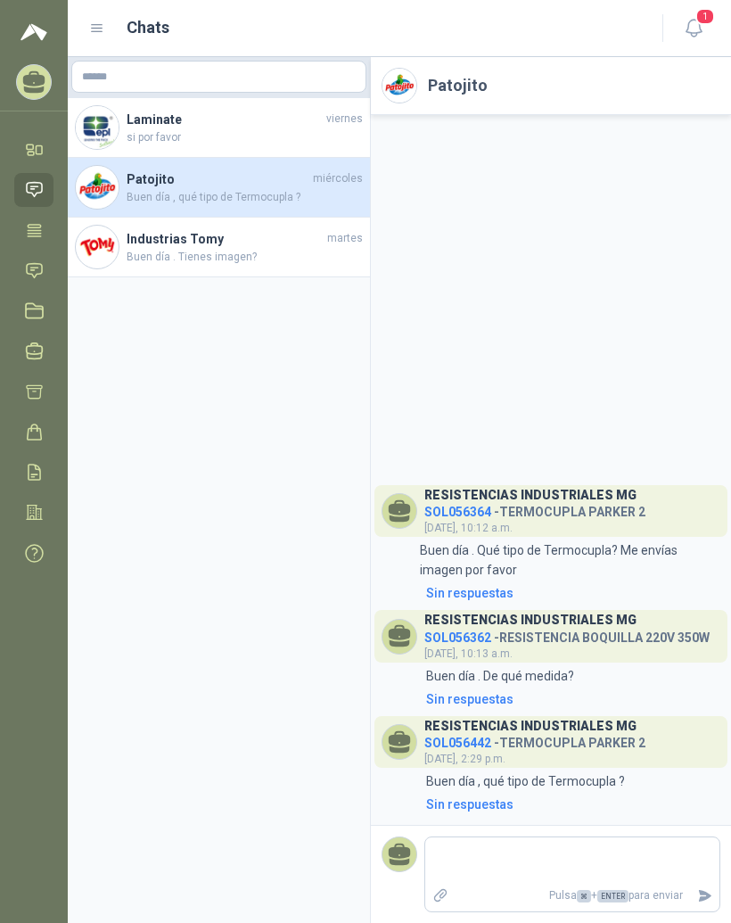
scroll to position [22, 0]
click at [488, 518] on span "SOL056364" at bounding box center [457, 511] width 67 height 14
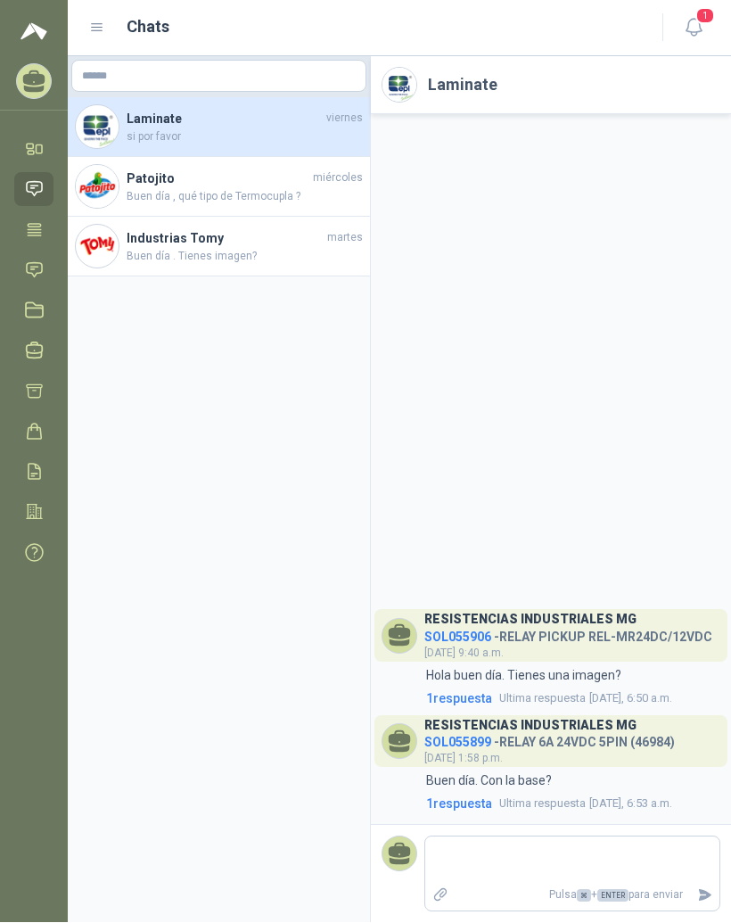
scroll to position [22, 0]
click at [477, 753] on span "[DATE] 1:58 p.m." at bounding box center [463, 758] width 78 height 12
click at [710, 791] on div "1:58 Buen día. Con la base?" at bounding box center [550, 781] width 339 height 20
click at [479, 742] on span "SOL055899" at bounding box center [457, 742] width 67 height 14
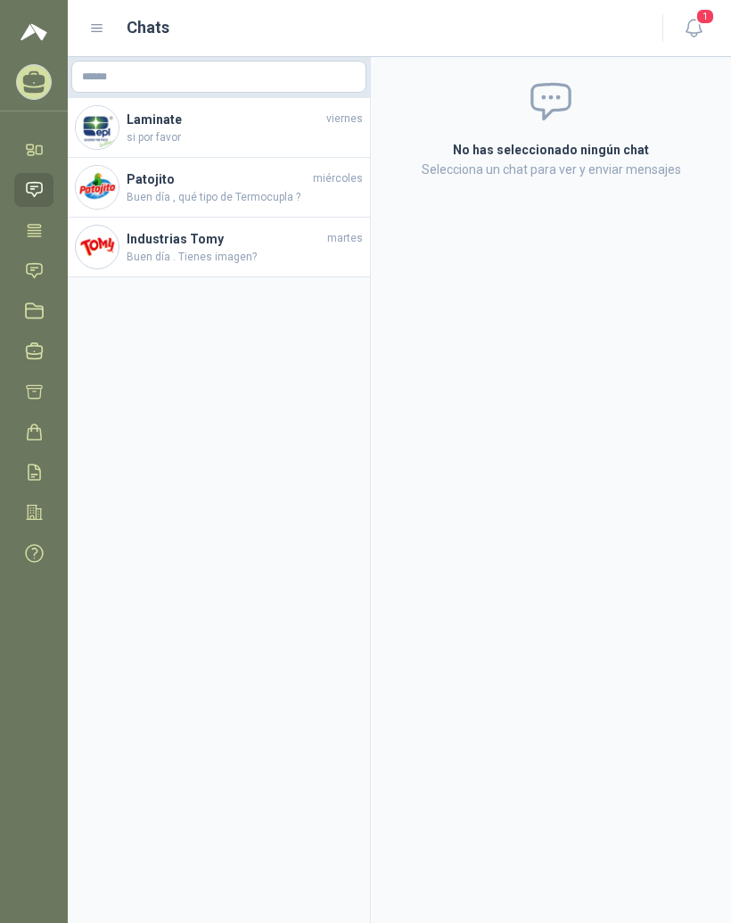
click at [294, 185] on h4 "Patojito" at bounding box center [218, 179] width 183 height 20
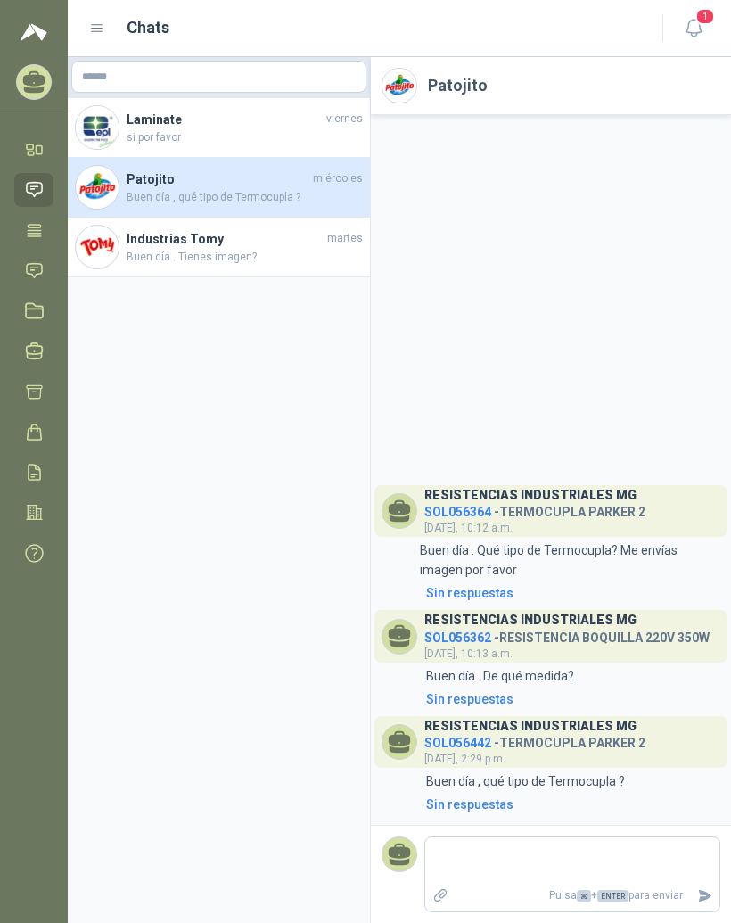
click at [215, 258] on span "Buen día . Tienes imagen?" at bounding box center [245, 257] width 236 height 17
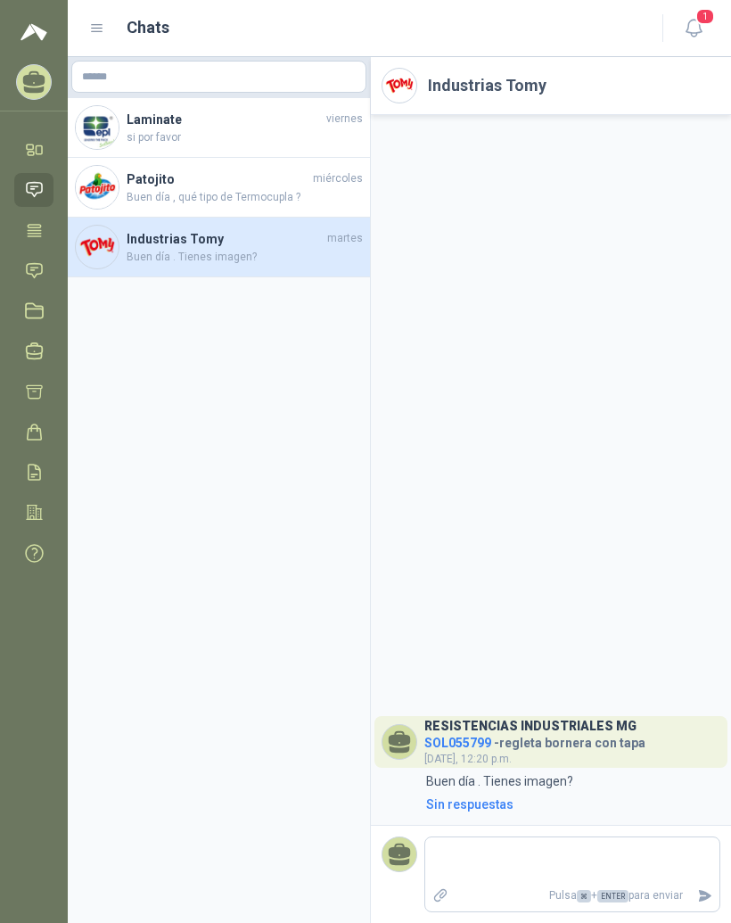
scroll to position [22, 0]
click at [252, 129] on span "si por favor" at bounding box center [245, 137] width 236 height 17
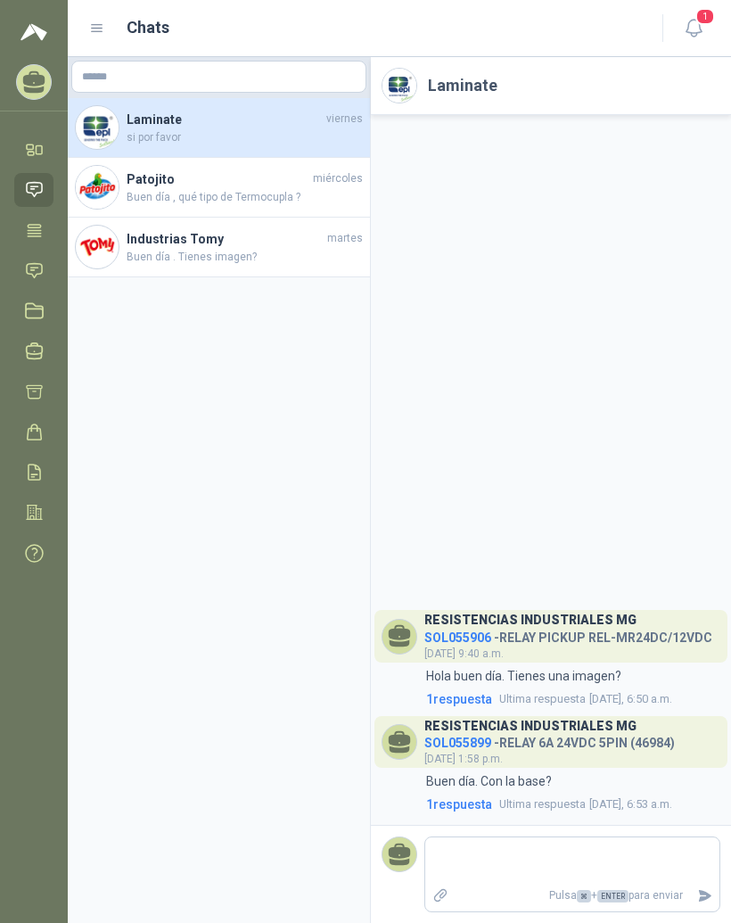
click at [472, 705] on span "1 respuesta" at bounding box center [459, 699] width 66 height 20
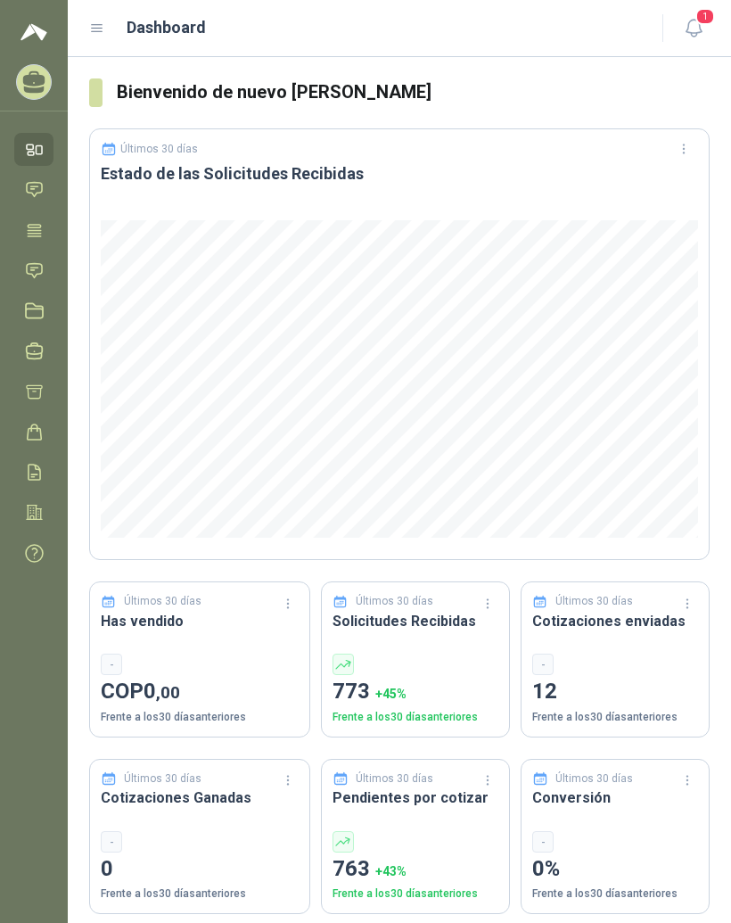
click at [103, 36] on icon at bounding box center [97, 29] width 16 height 16
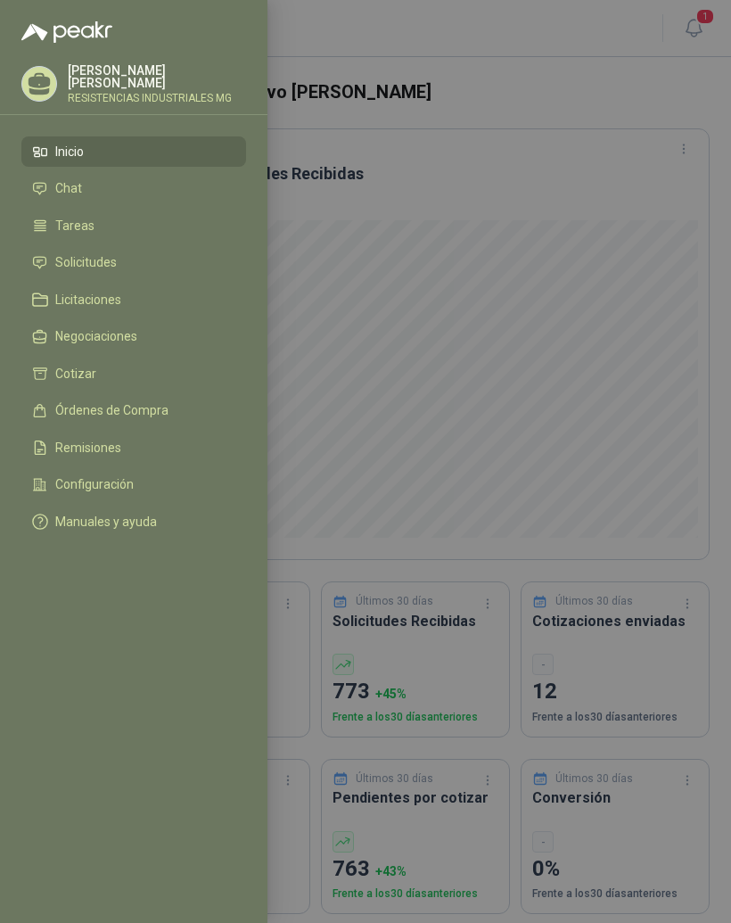
click at [73, 272] on link "Solicitudes" at bounding box center [133, 263] width 225 height 30
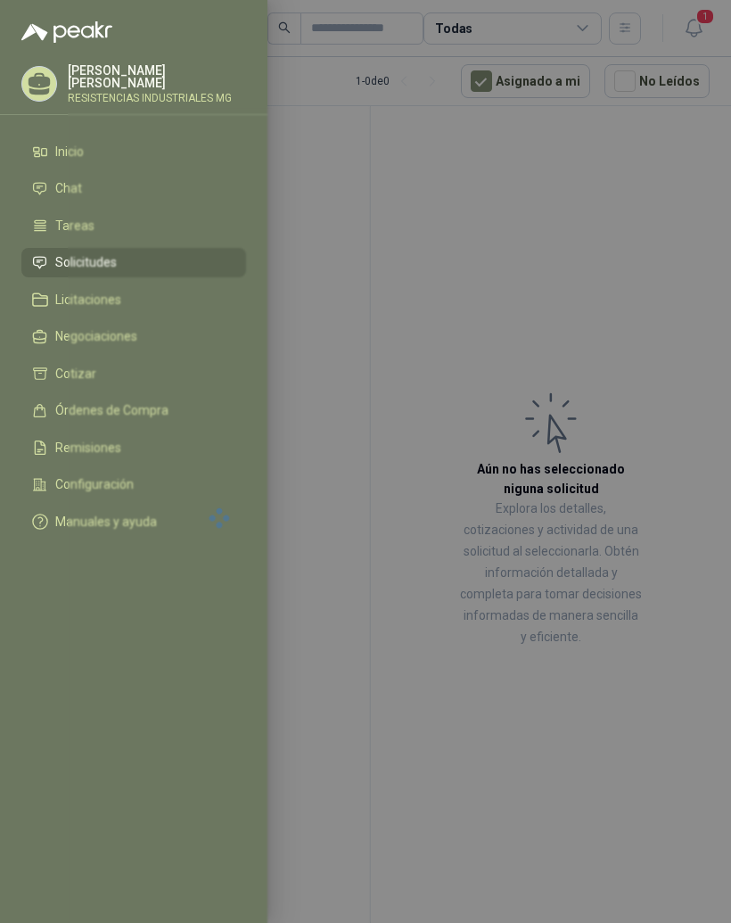
click at [632, 262] on div at bounding box center [365, 461] width 731 height 923
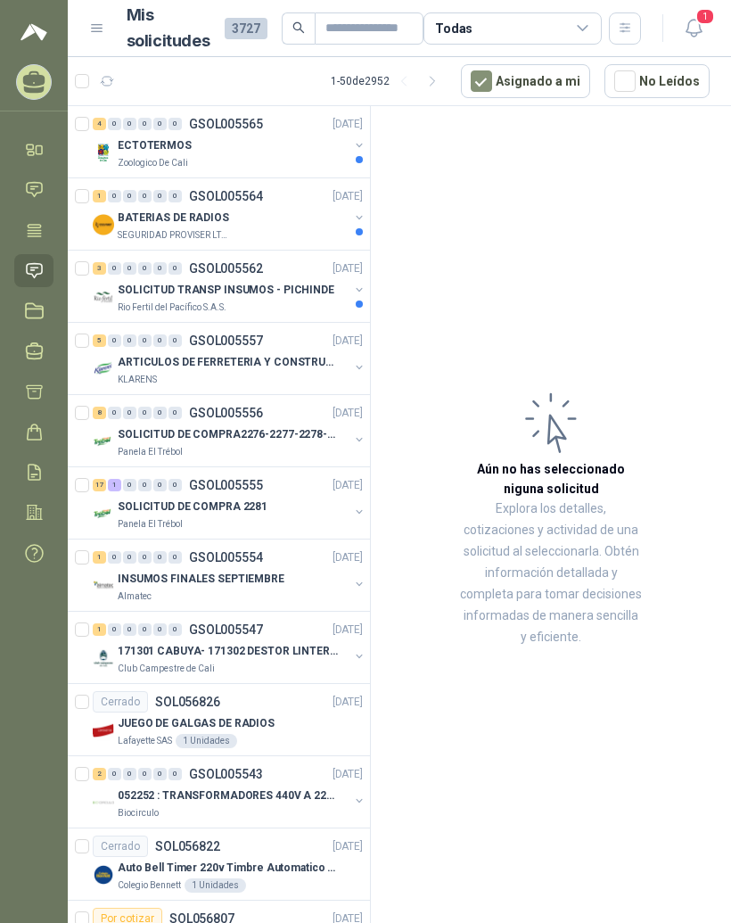
click at [108, 146] on img at bounding box center [103, 152] width 21 height 21
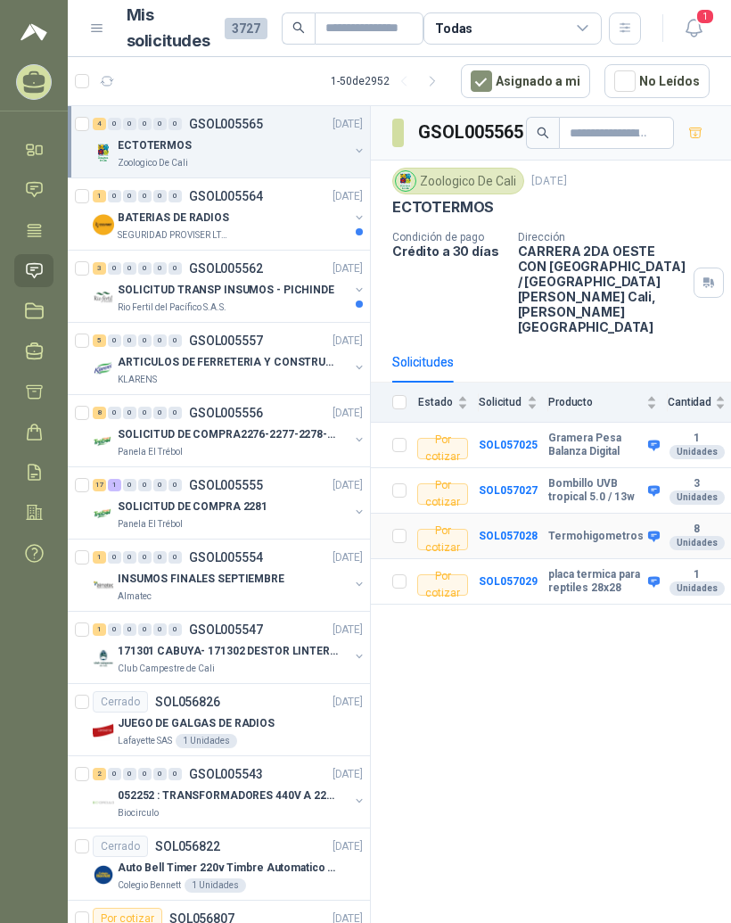
click at [531, 529] on b "SOL057028" at bounding box center [508, 535] width 59 height 12
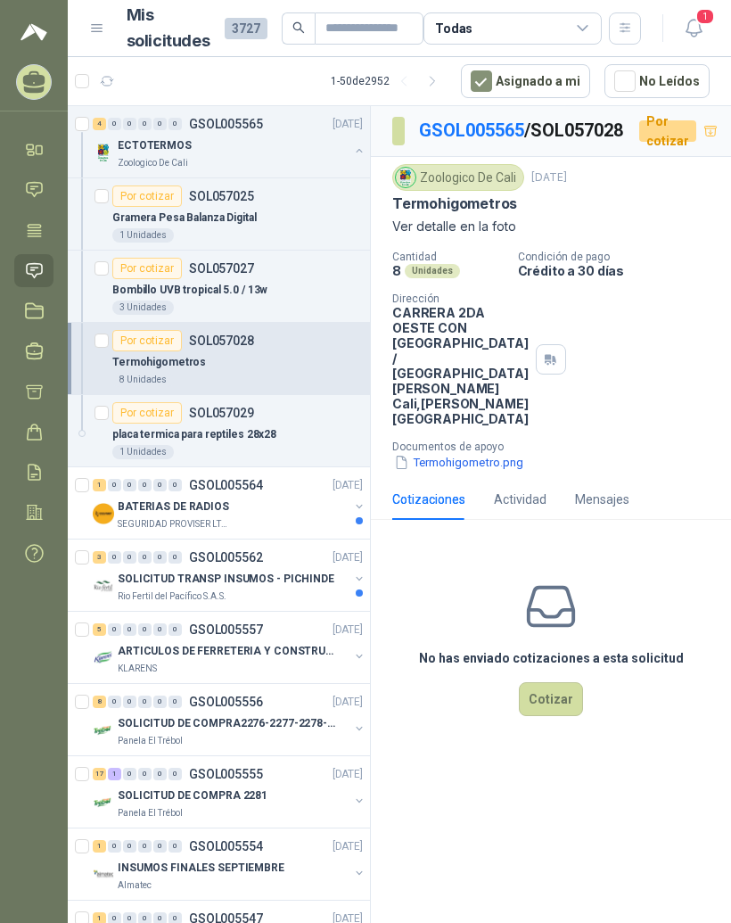
click at [474, 472] on button "Termohigometro.png" at bounding box center [458, 462] width 133 height 19
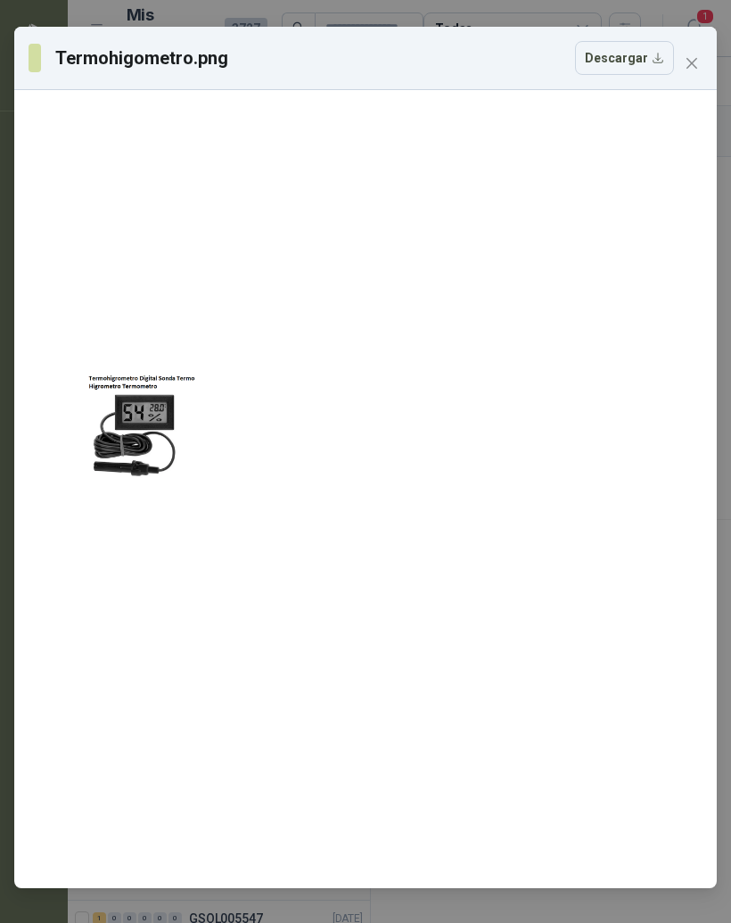
click at [691, 61] on icon "close" at bounding box center [692, 63] width 14 height 14
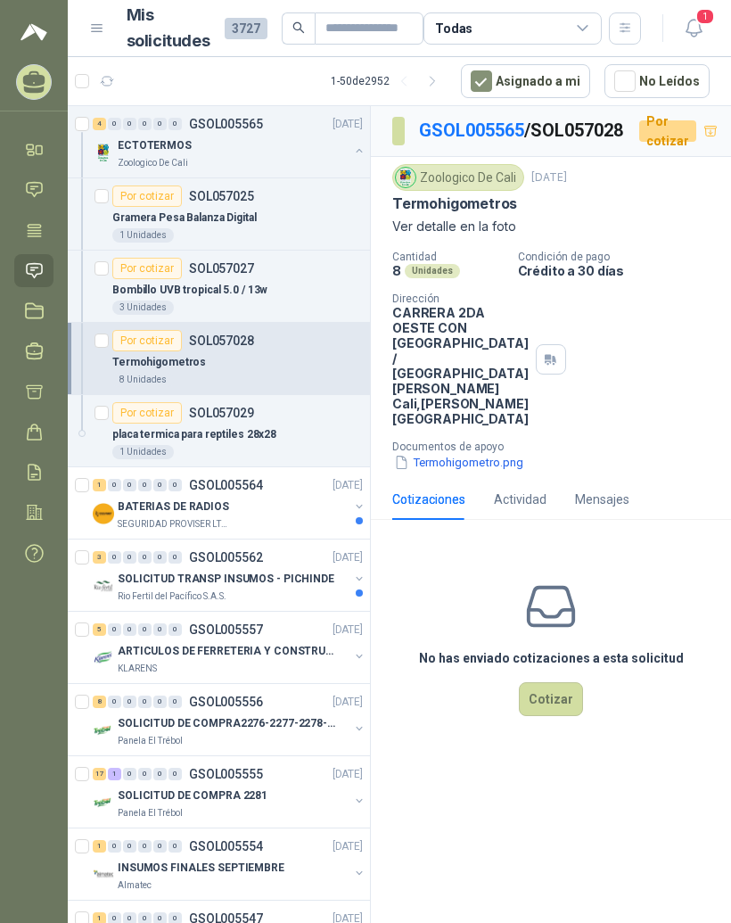
click at [252, 144] on div "ECTOTERMOS" at bounding box center [233, 145] width 231 height 21
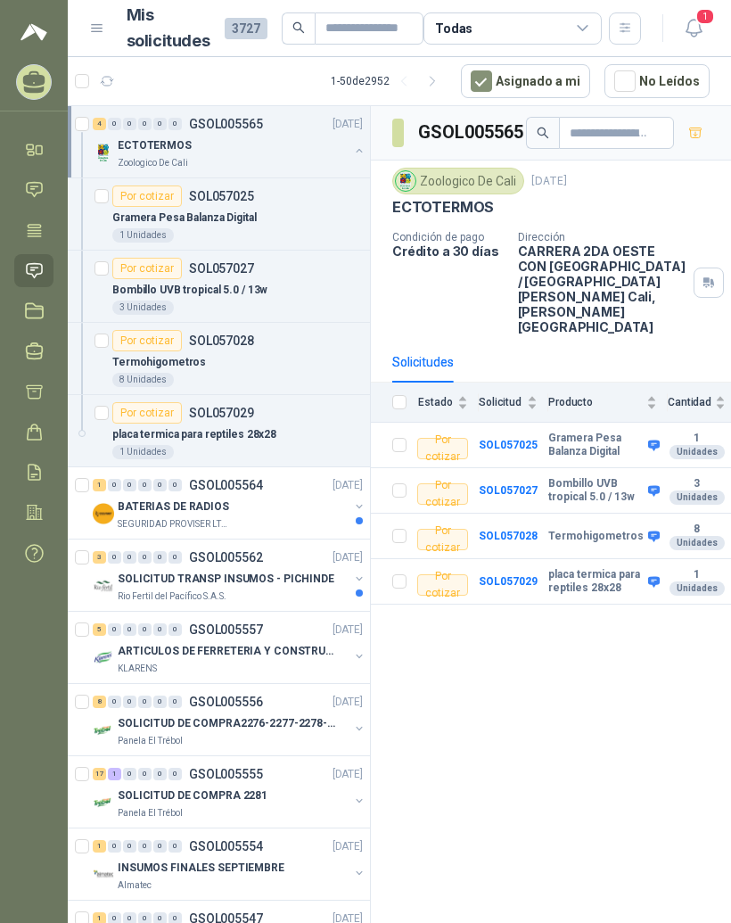
click at [207, 496] on div "BATERIAS DE RADIOS" at bounding box center [233, 506] width 231 height 21
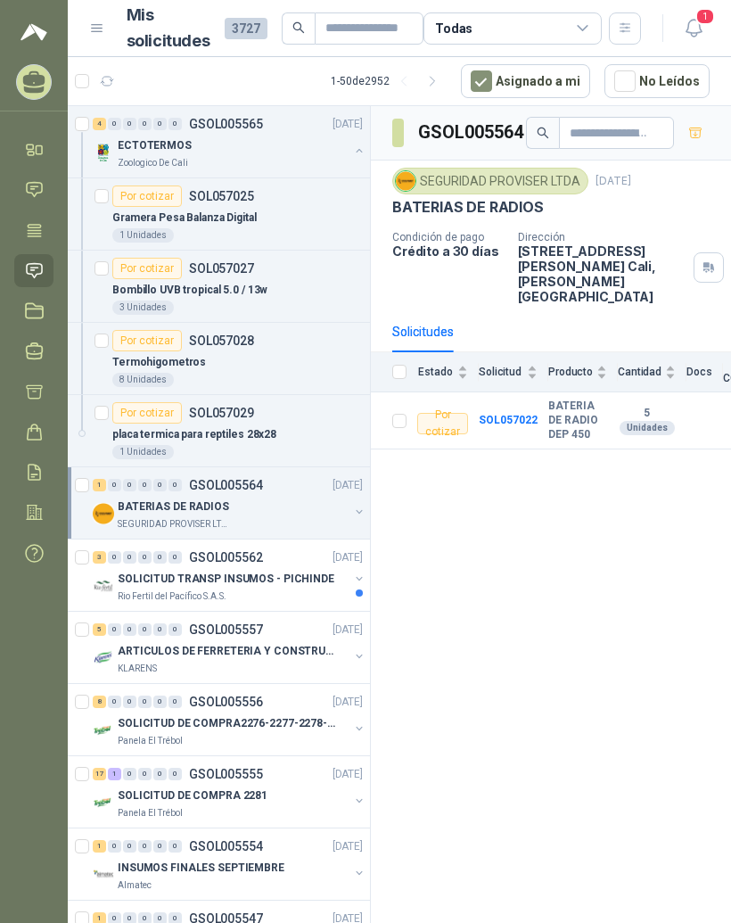
click at [275, 575] on p "SOLICITUD TRANSP INSUMOS - PICHINDE" at bounding box center [226, 578] width 217 height 17
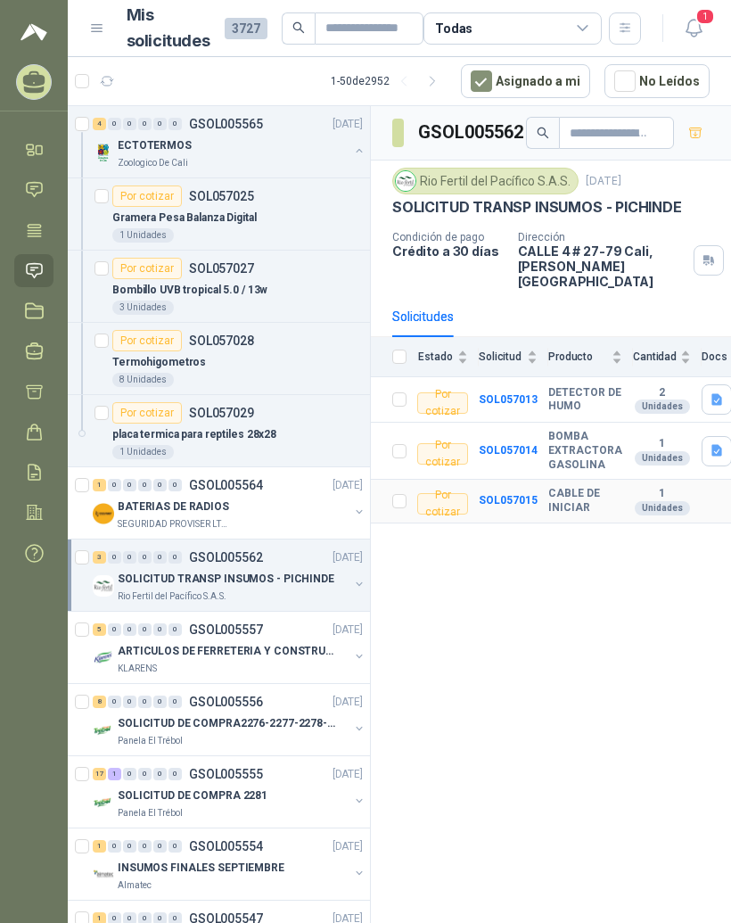
click at [551, 487] on b "CABLE DE INICIAR" at bounding box center [585, 501] width 74 height 28
click at [530, 494] on b "SOL057015" at bounding box center [508, 500] width 59 height 12
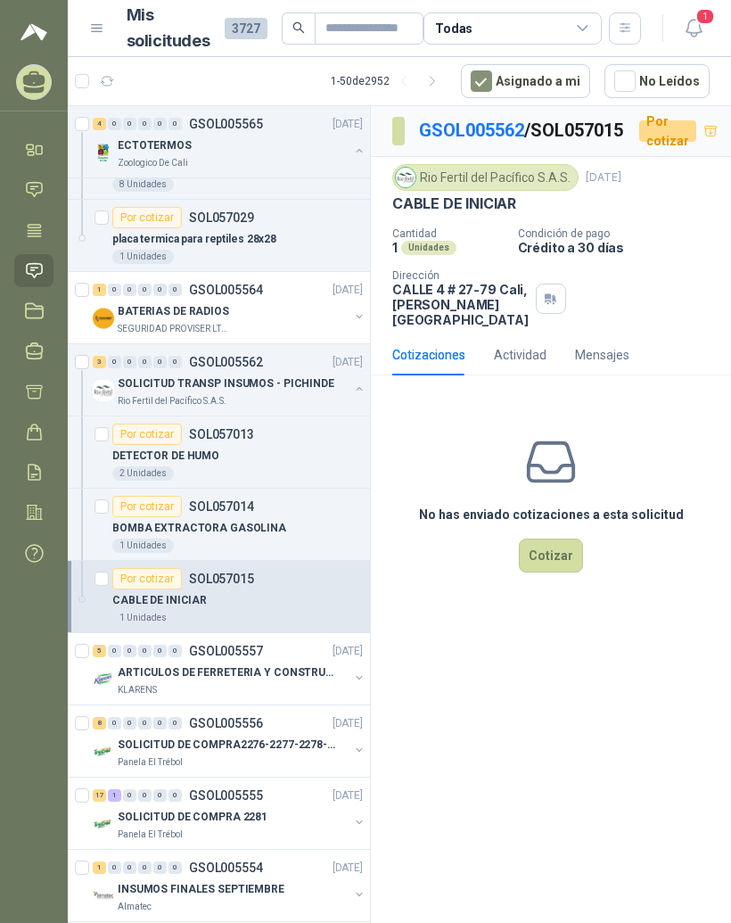
scroll to position [196, 0]
click at [294, 657] on div "5 0 0 0 0 0 GSOL005557 22/09/25" at bounding box center [230, 649] width 274 height 21
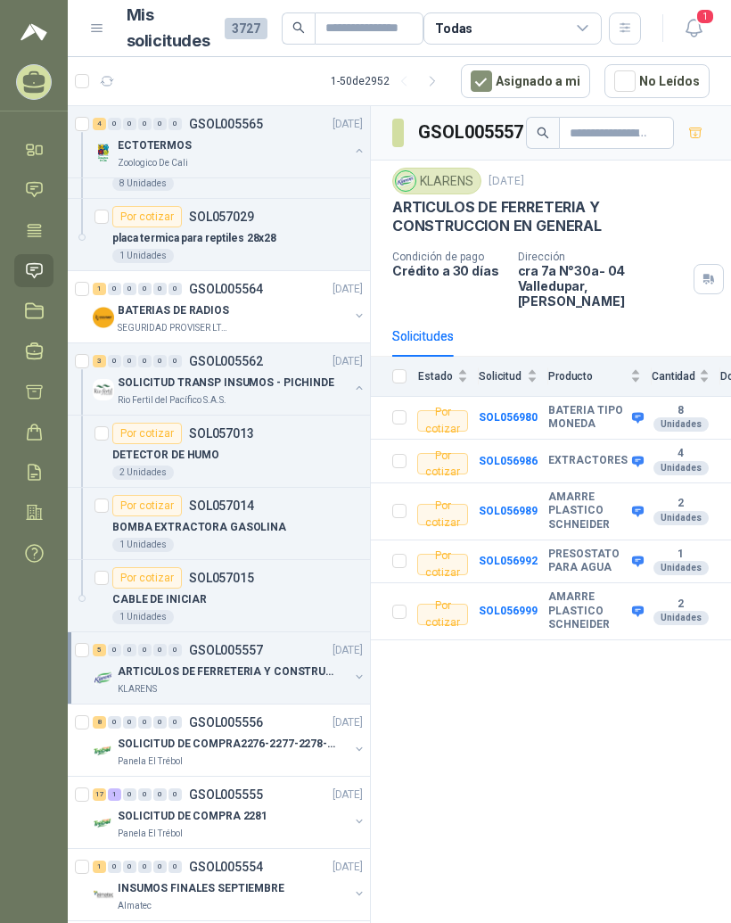
click at [700, 35] on icon "button" at bounding box center [694, 28] width 22 height 22
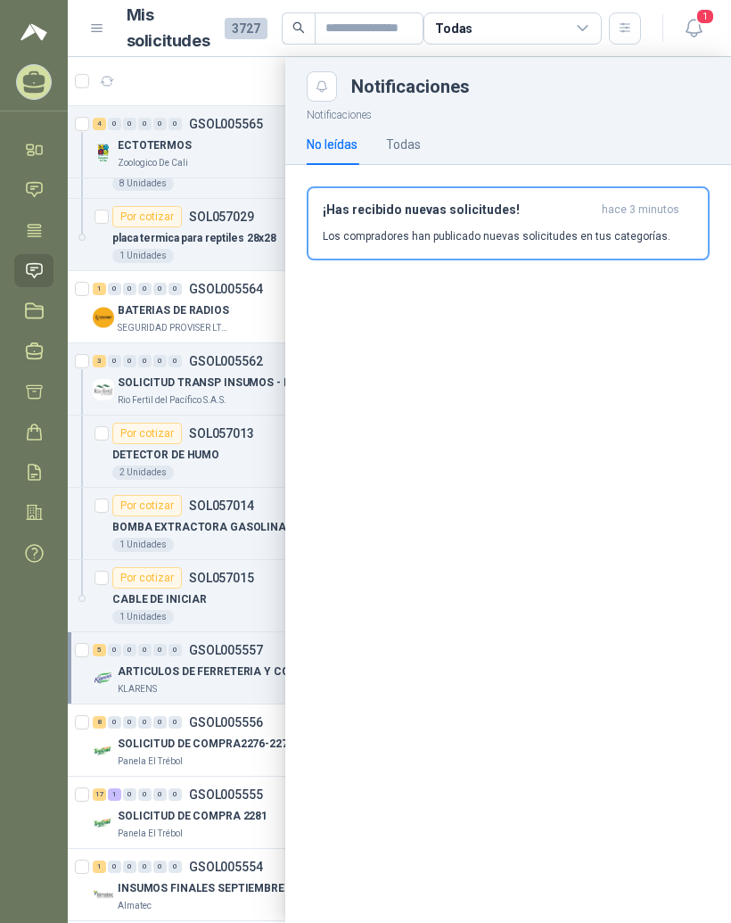
click at [258, 511] on div at bounding box center [399, 489] width 663 height 865
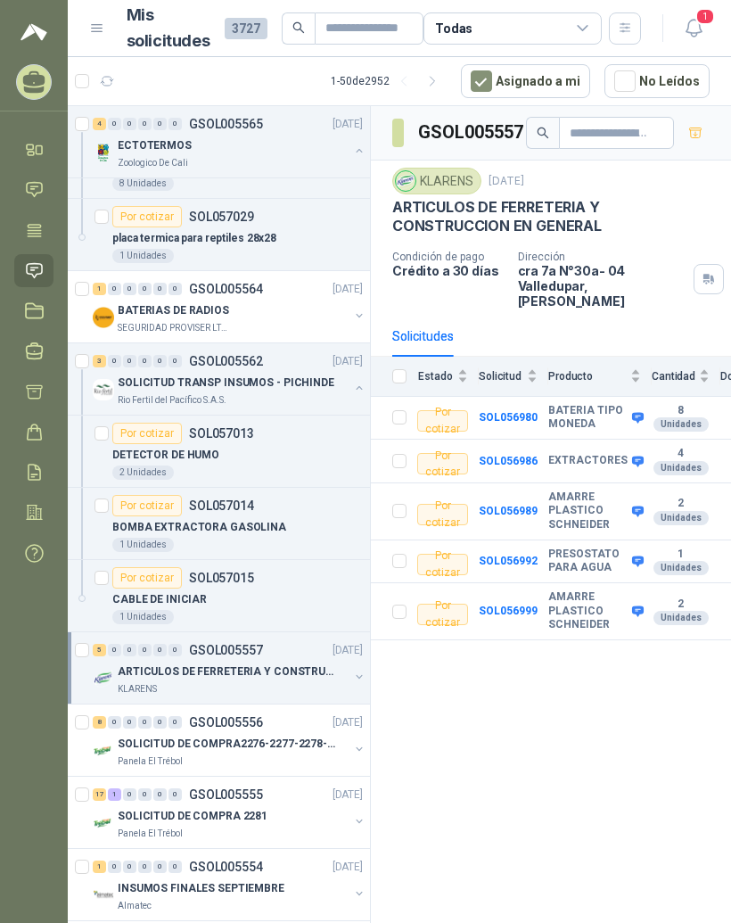
click at [286, 137] on div "ECTOTERMOS" at bounding box center [233, 145] width 231 height 21
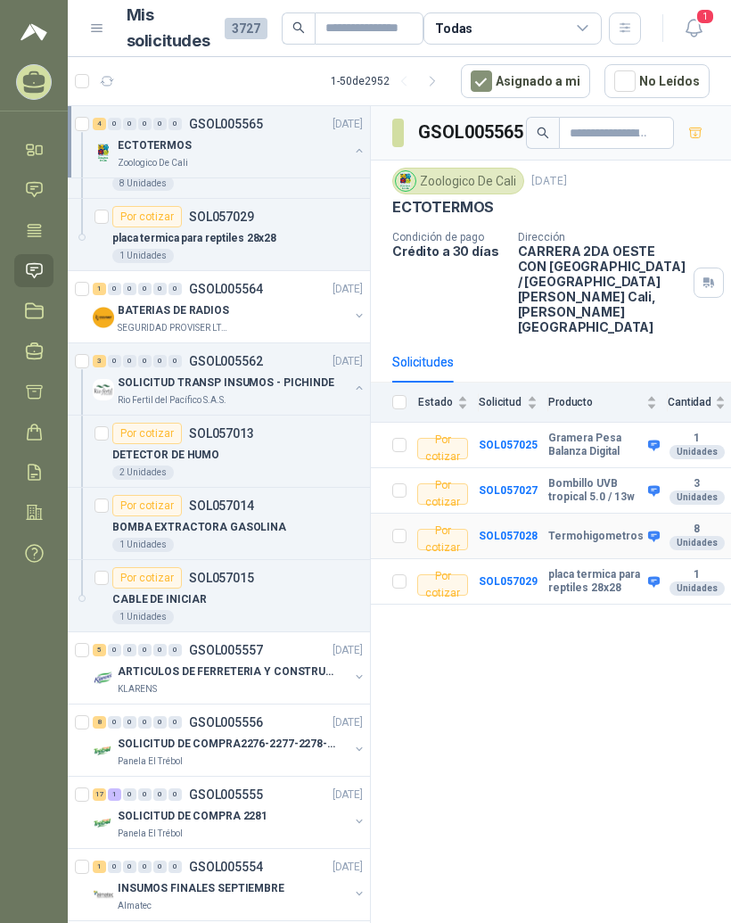
click at [577, 529] on b "Termohigometros" at bounding box center [595, 536] width 95 height 14
click at [512, 575] on b "SOL057029" at bounding box center [508, 581] width 59 height 12
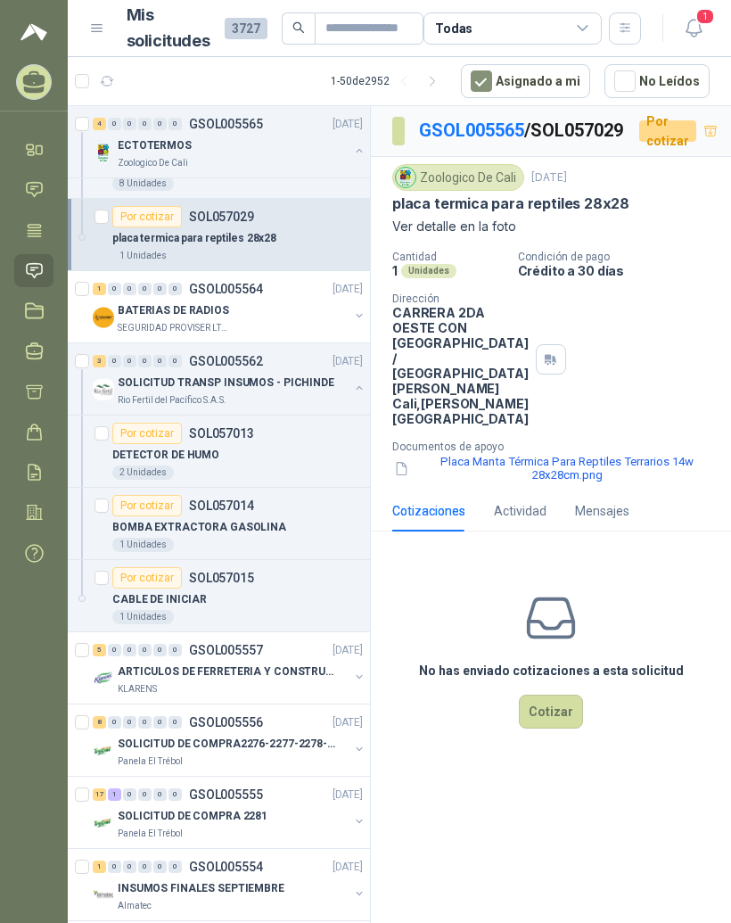
click at [528, 483] on button "Placa Manta Térmica Para Reptiles Terrarios 14w 28x28cm.png" at bounding box center [558, 468] width 332 height 30
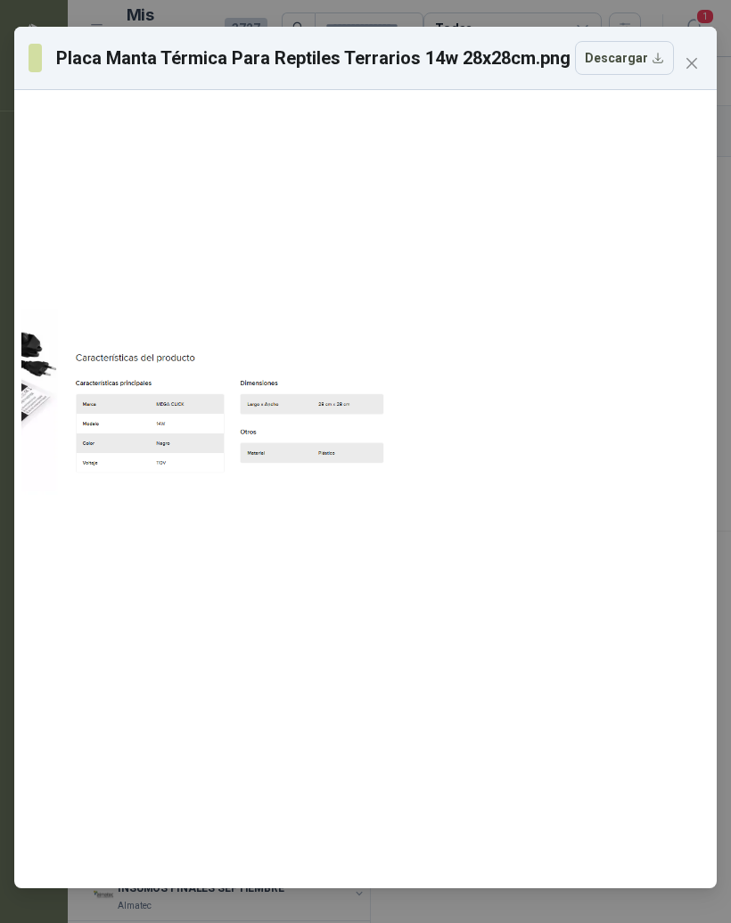
click at [690, 63] on icon "close" at bounding box center [692, 63] width 14 height 14
